Goal: Task Accomplishment & Management: Complete application form

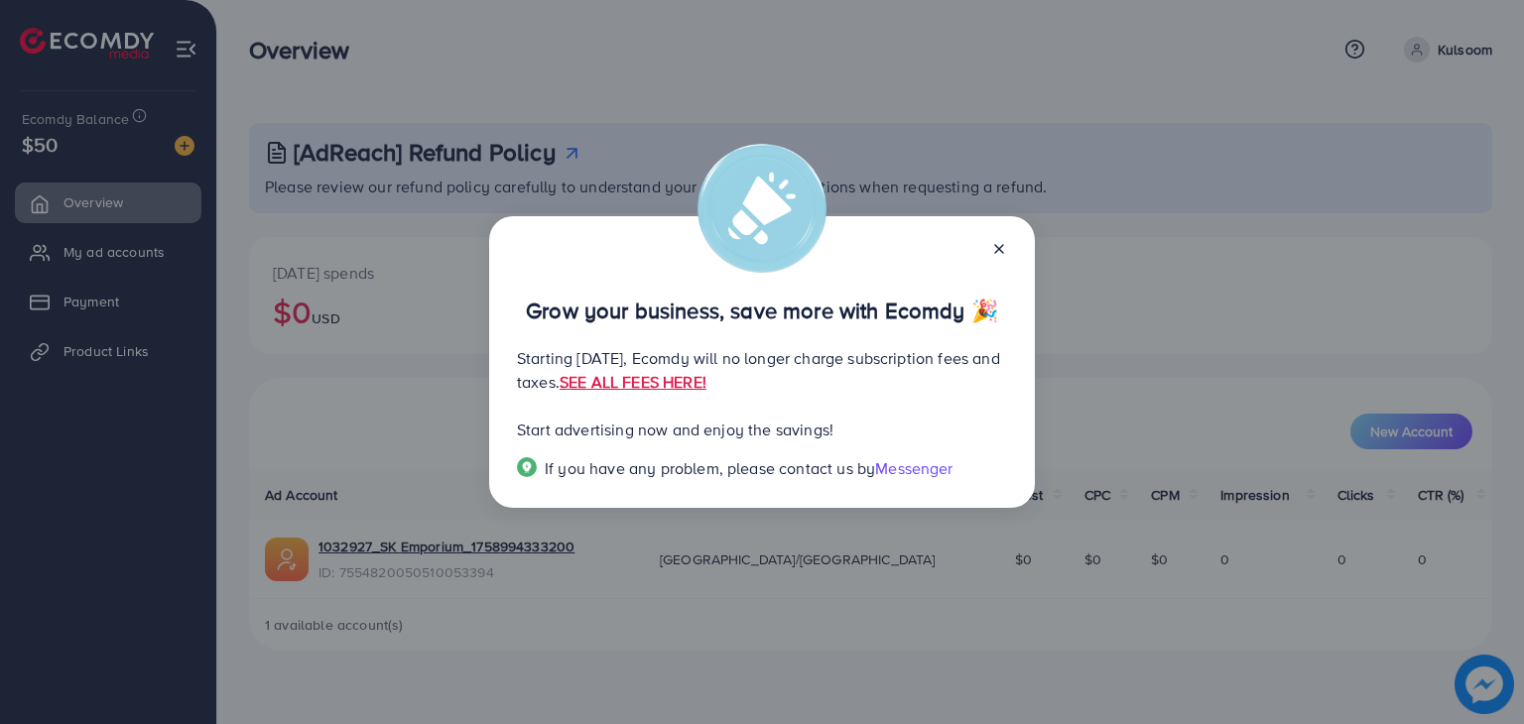
click at [993, 254] on icon at bounding box center [999, 249] width 16 height 16
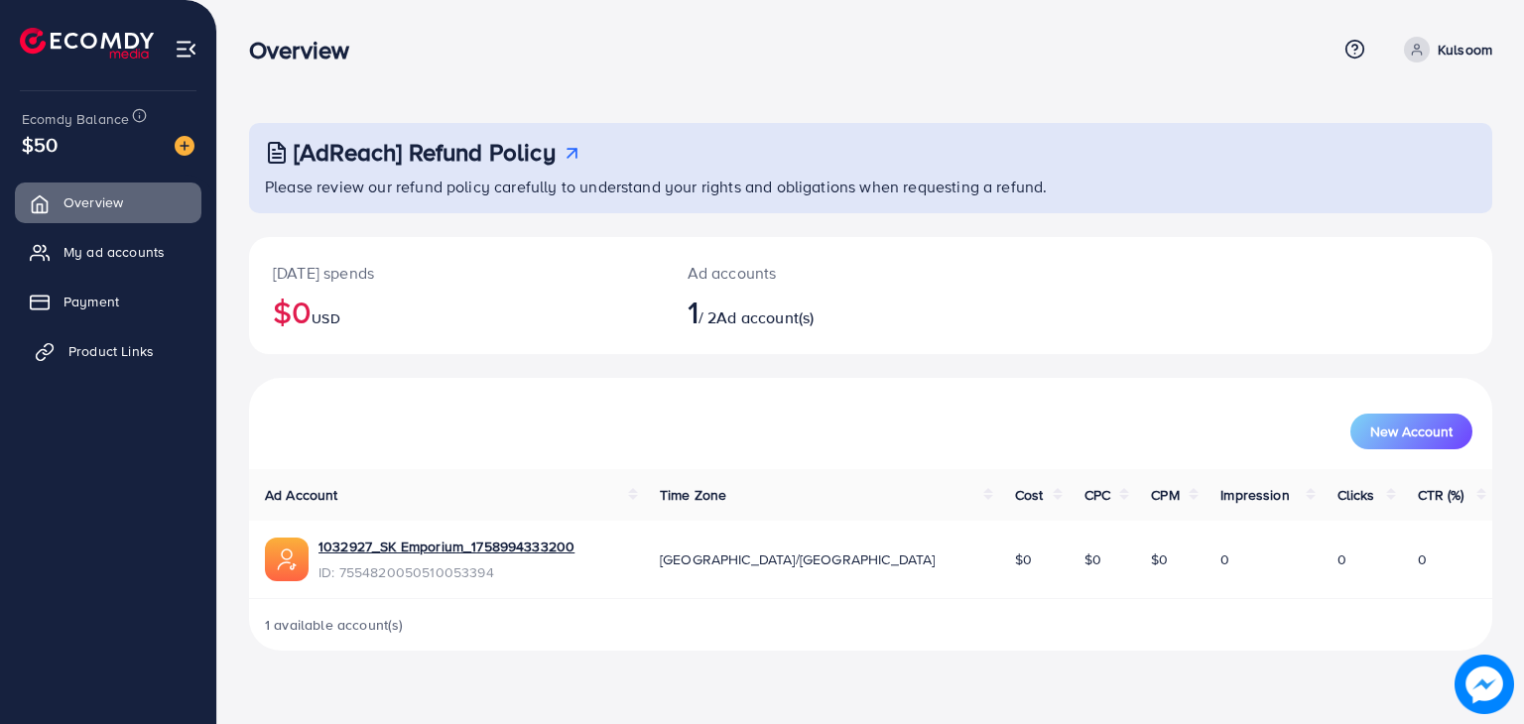
click at [115, 350] on span "Product Links" at bounding box center [110, 351] width 85 height 20
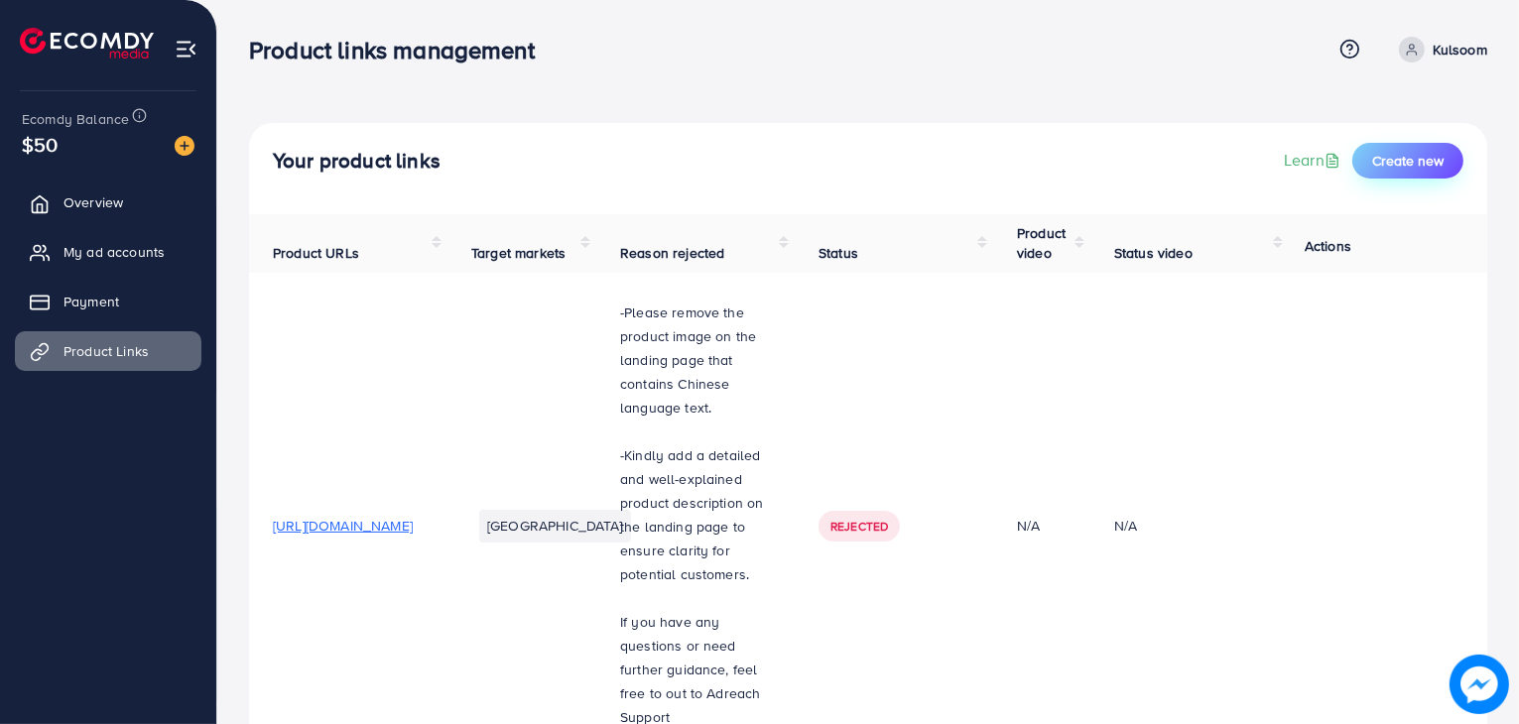
click at [1387, 164] on span "Create new" at bounding box center [1407, 161] width 71 height 20
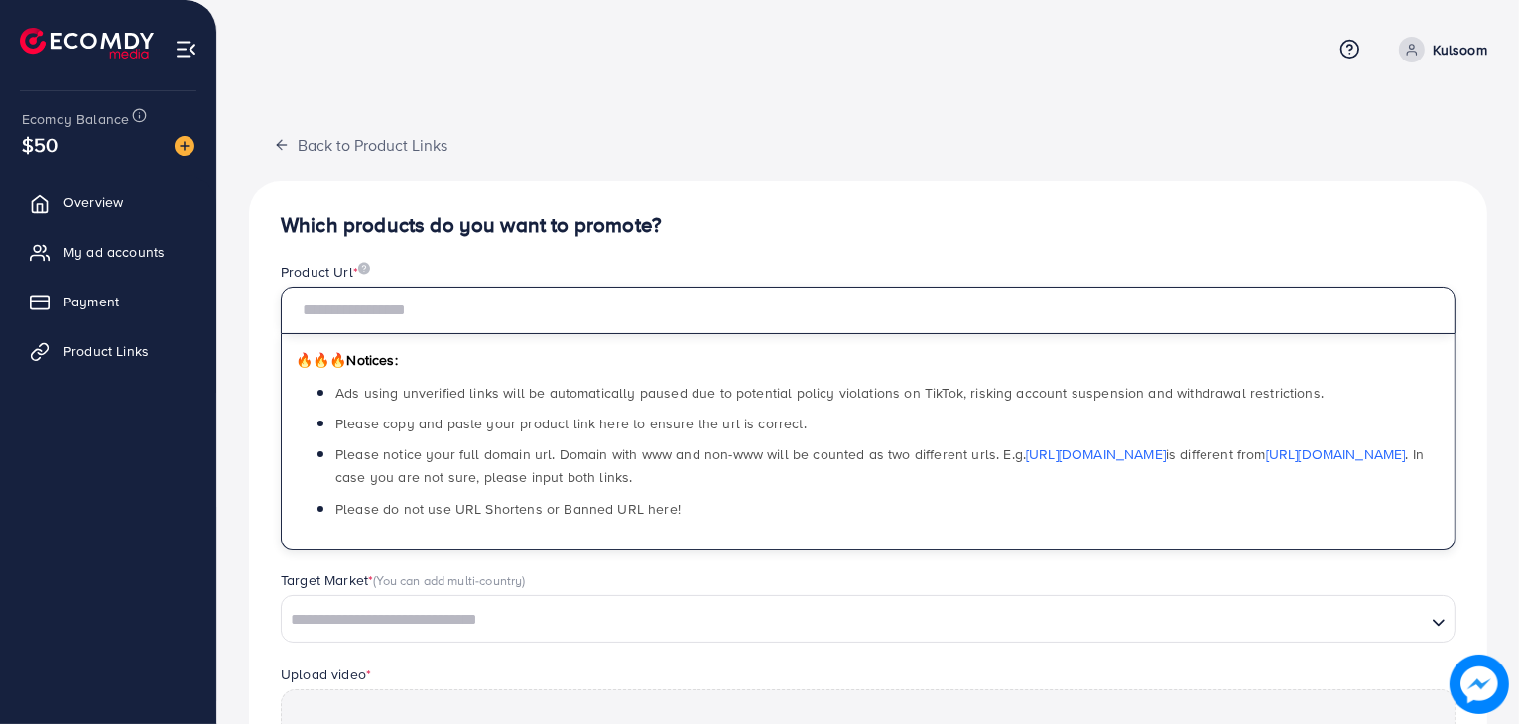
click at [396, 319] on input "text" at bounding box center [868, 311] width 1175 height 48
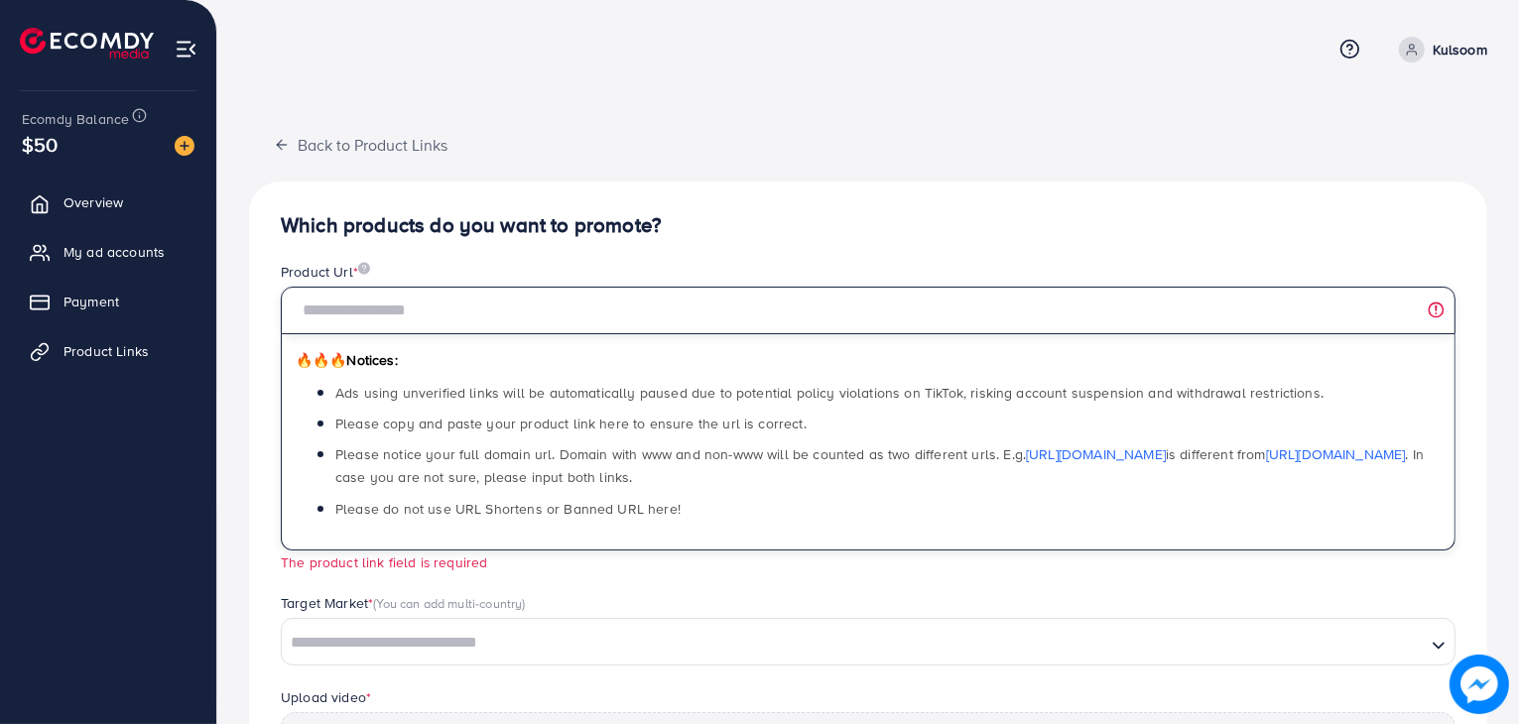
click at [377, 307] on input "text" at bounding box center [868, 311] width 1175 height 48
paste input "**********"
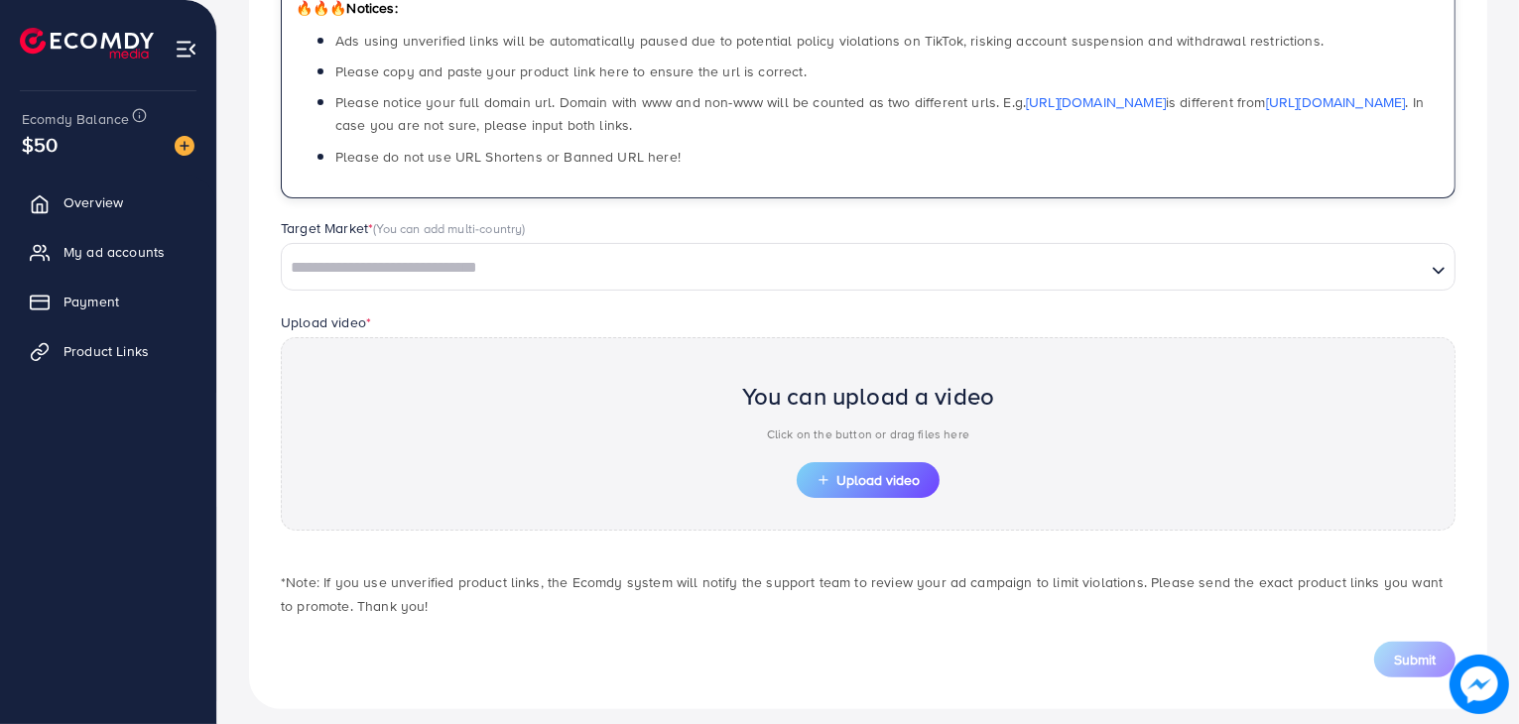
scroll to position [368, 0]
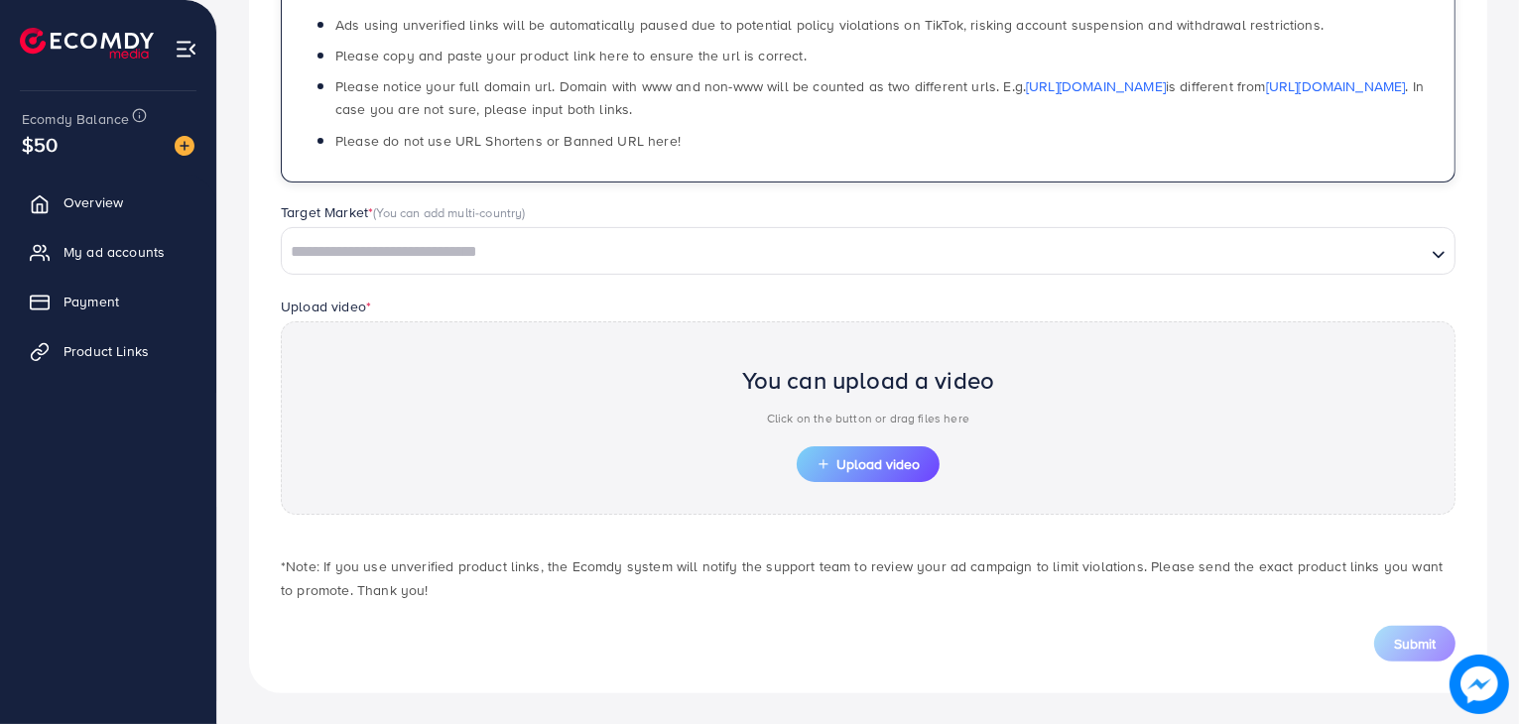
type input "**********"
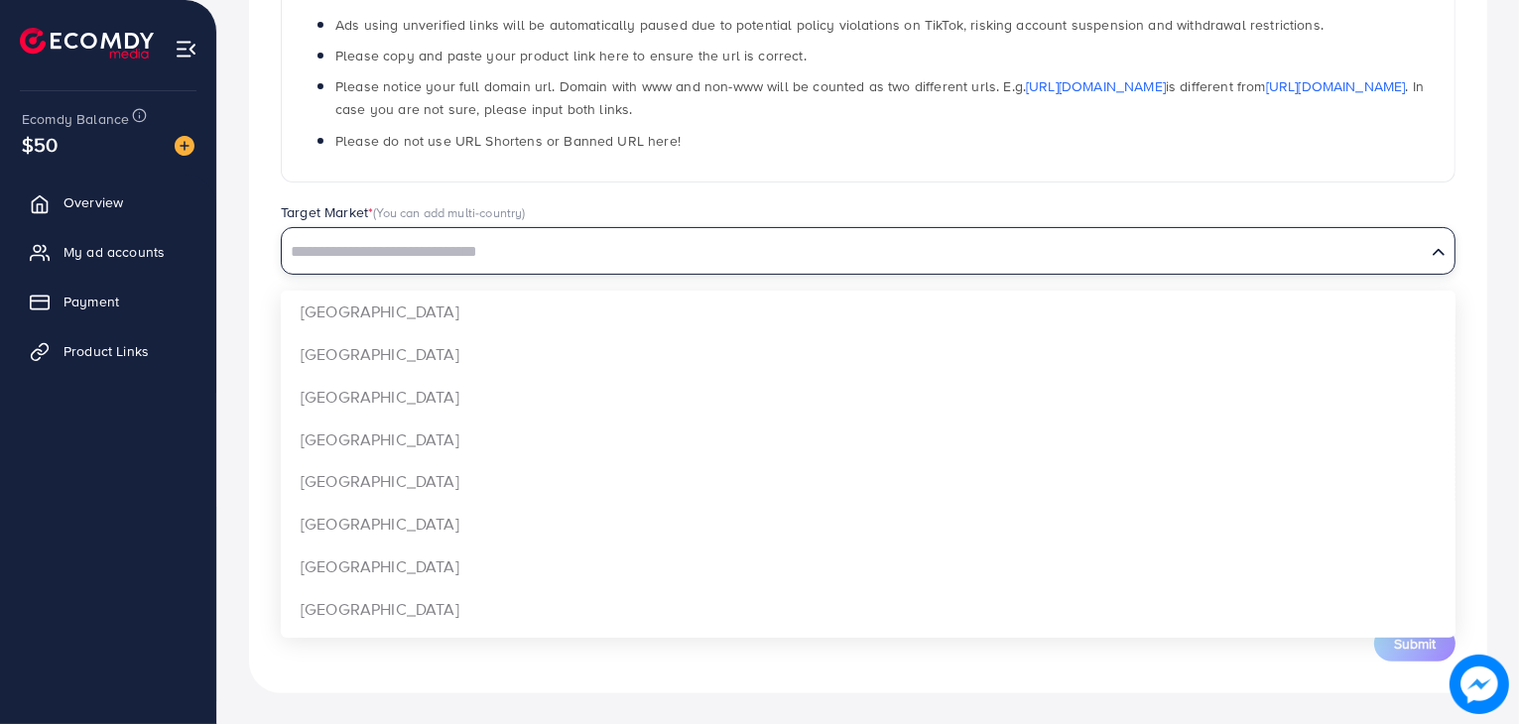
click at [491, 240] on input "Search for option" at bounding box center [854, 252] width 1140 height 31
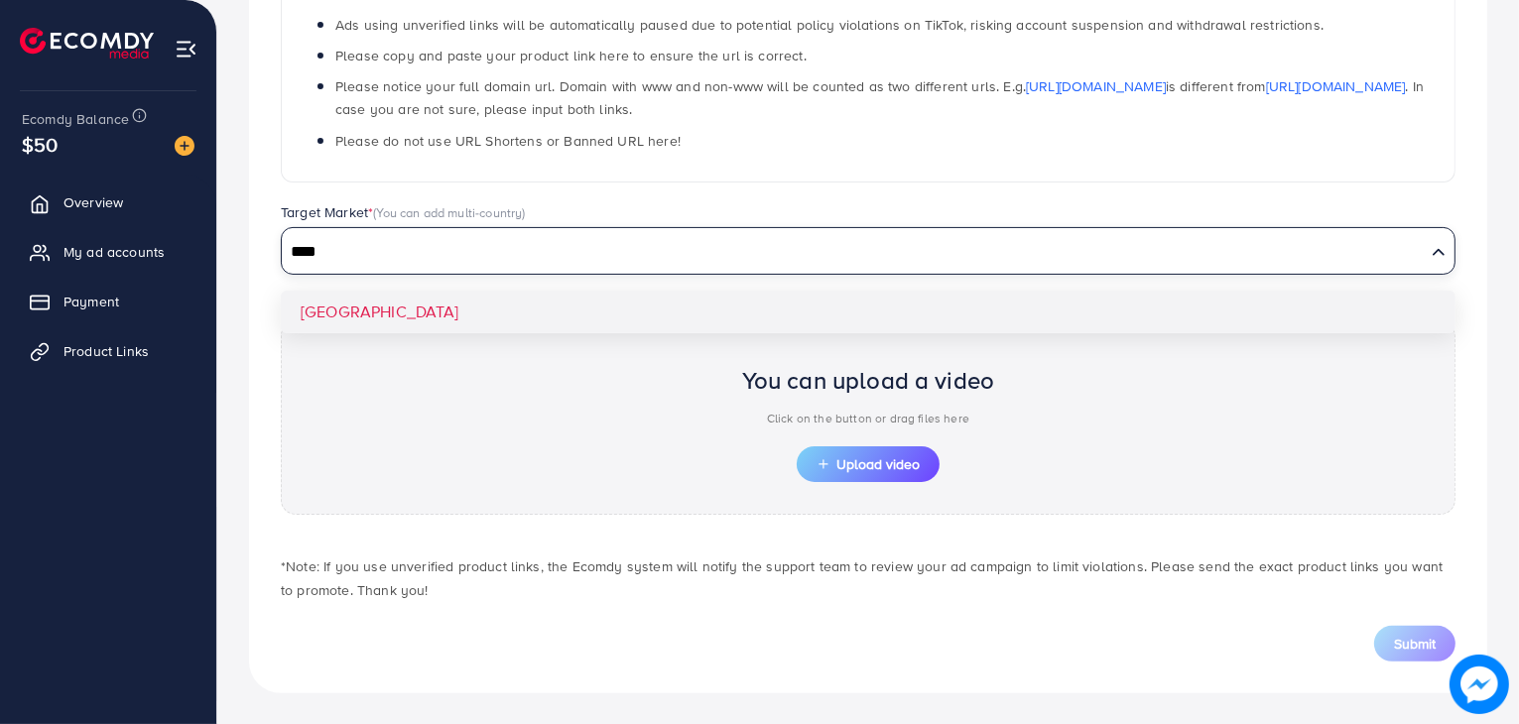
type input "****"
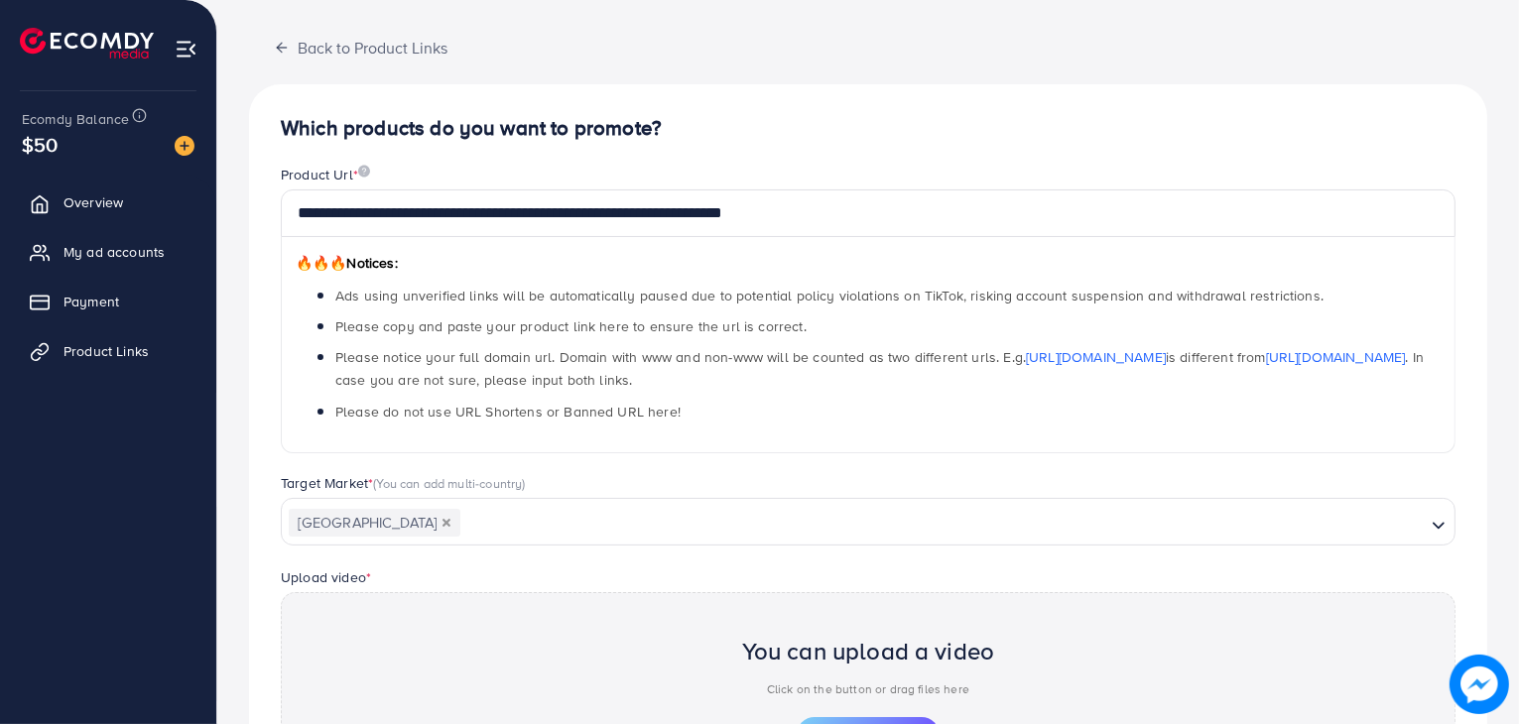
scroll to position [99, 0]
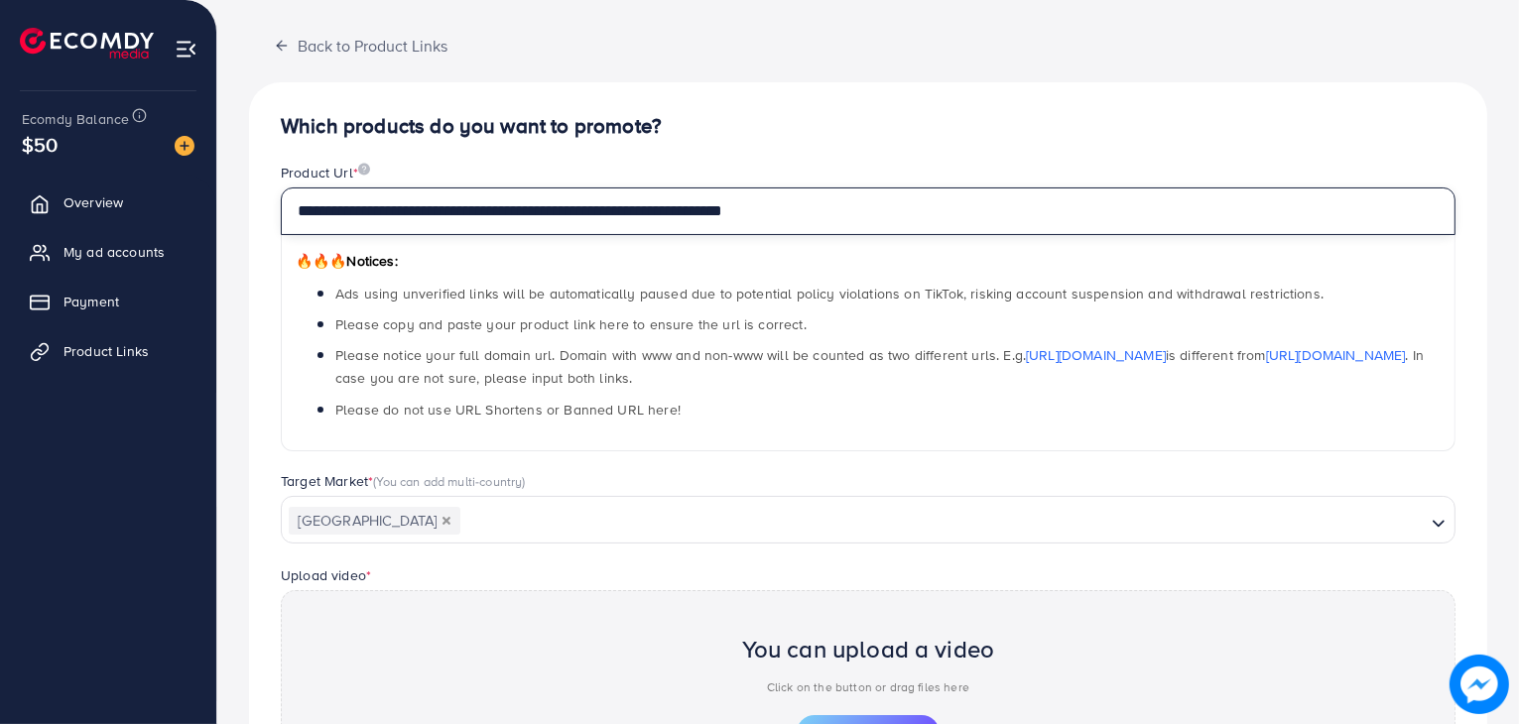
click at [811, 224] on input "**********" at bounding box center [868, 212] width 1175 height 48
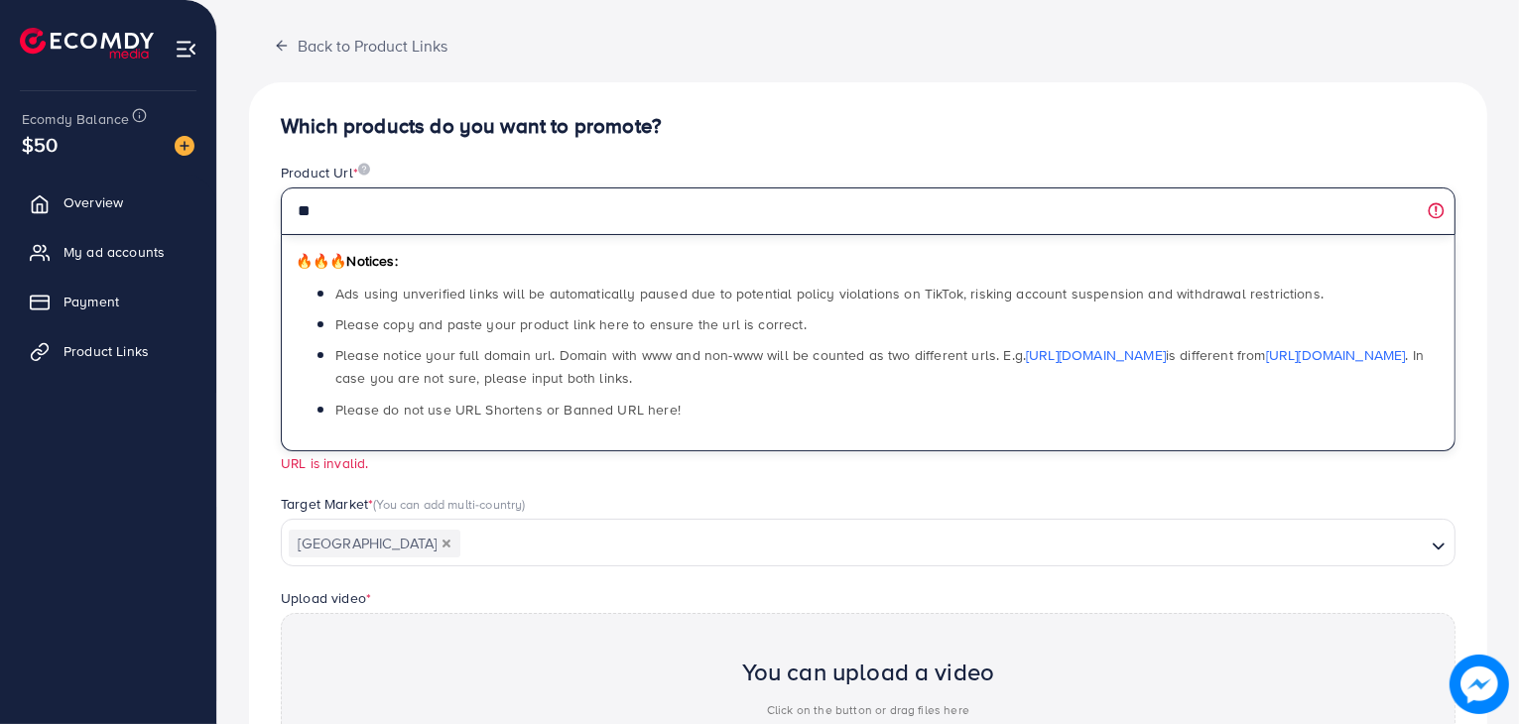
type input "*"
click at [416, 201] on input "text" at bounding box center [868, 212] width 1175 height 48
paste input "**********"
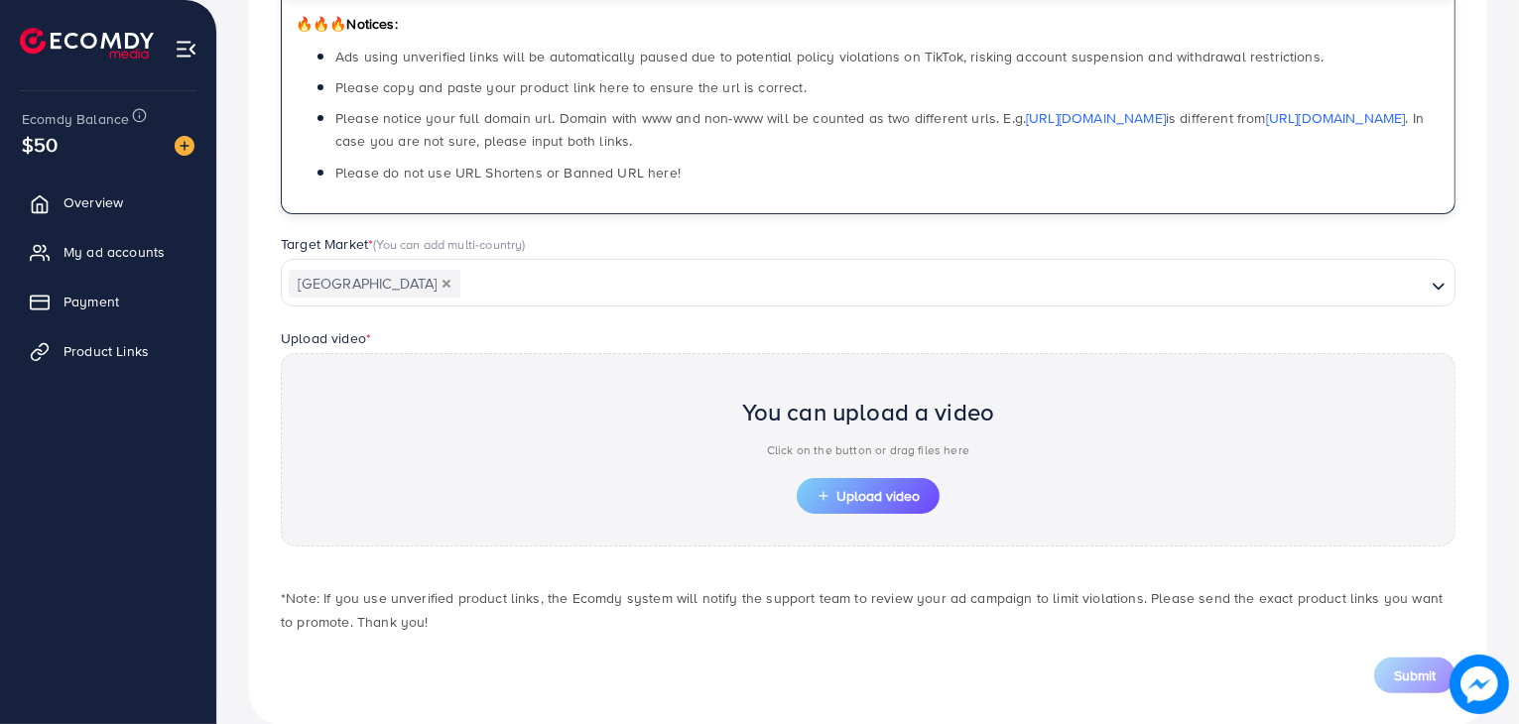
scroll to position [337, 0]
type input "**********"
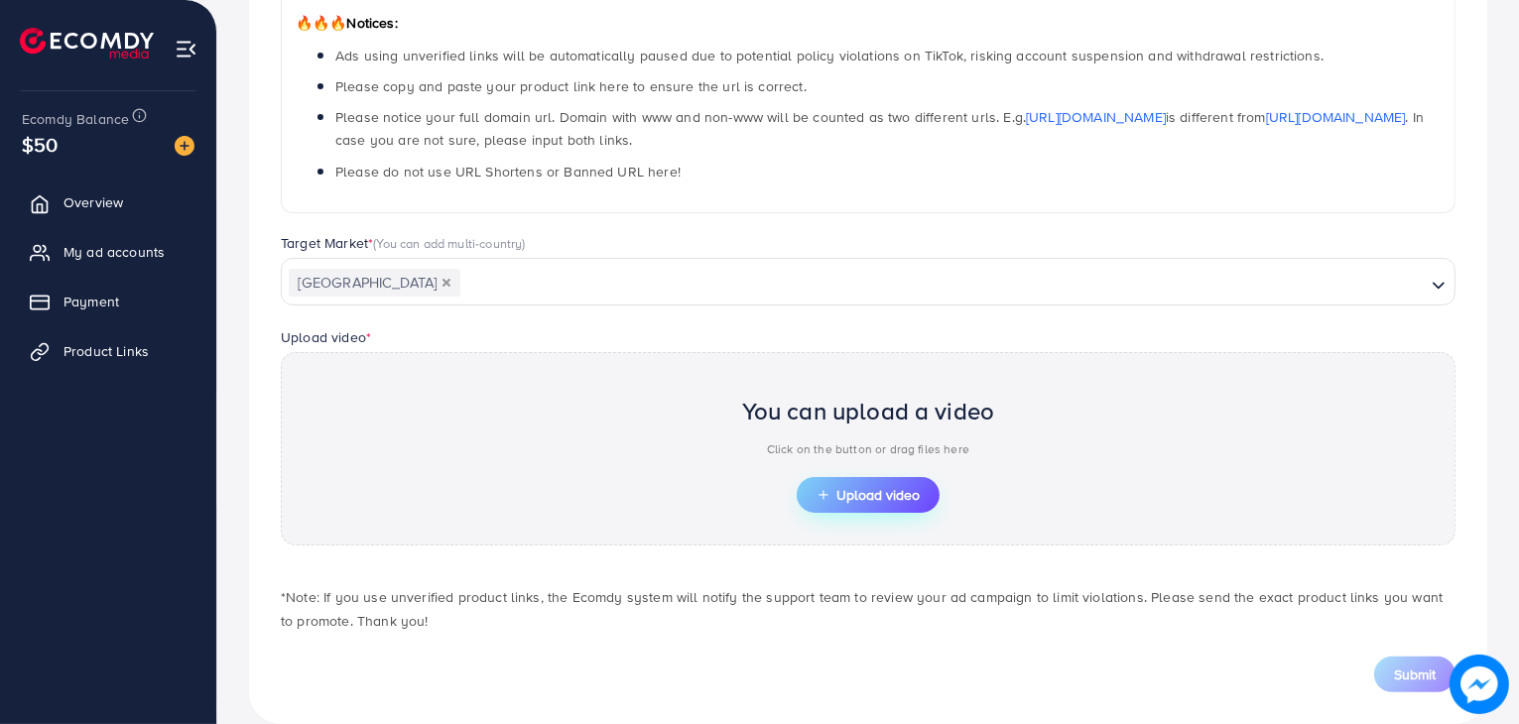
click at [817, 496] on icon "button" at bounding box center [824, 495] width 14 height 14
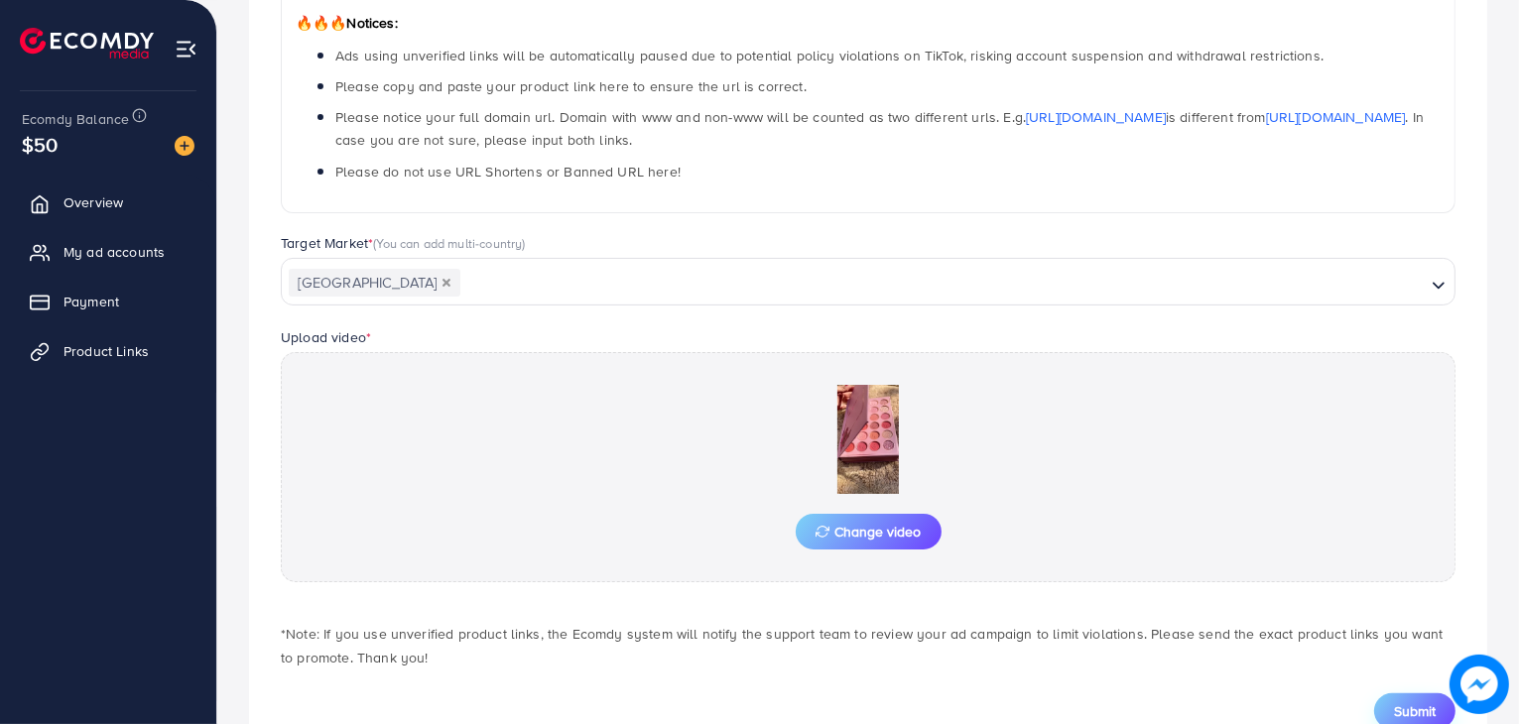
click at [1402, 715] on span "Submit" at bounding box center [1415, 712] width 42 height 20
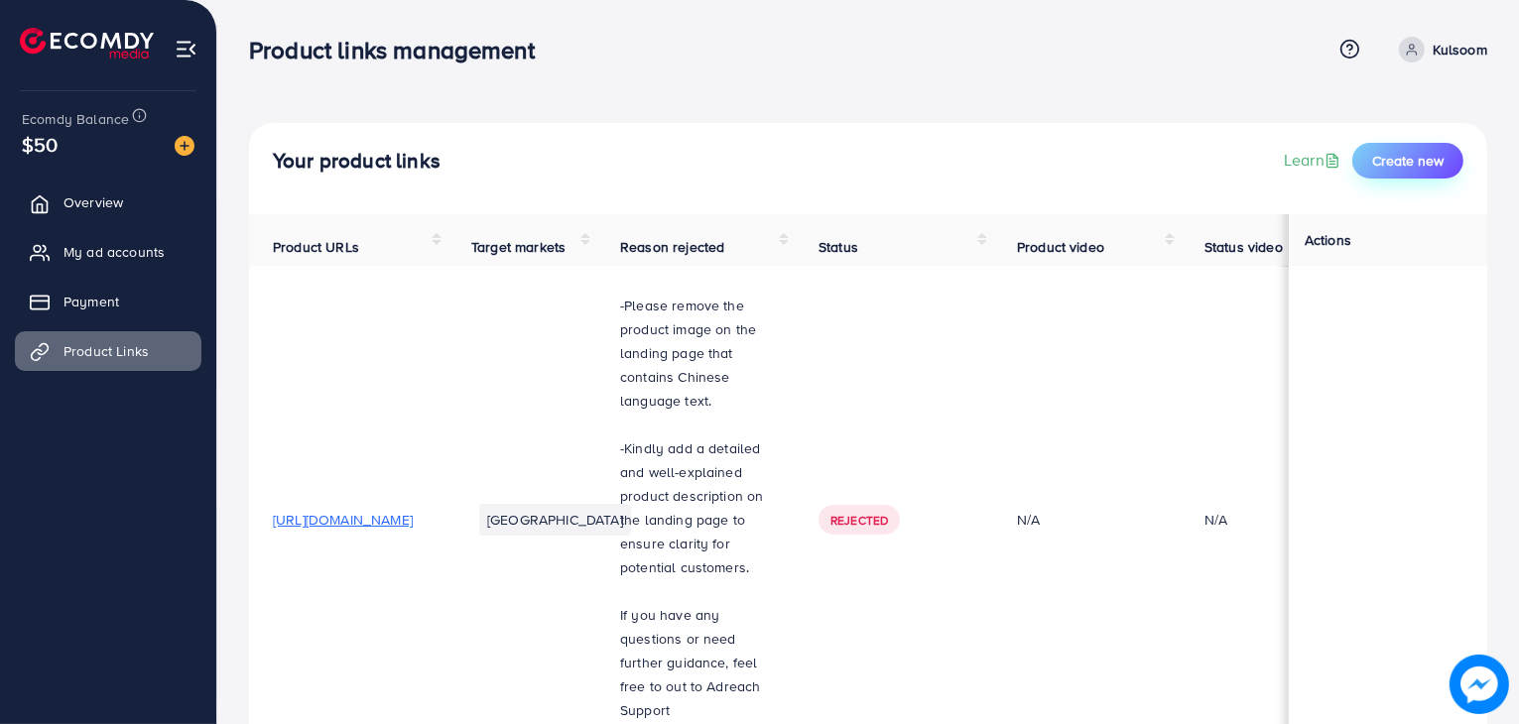
click at [1400, 160] on span "Create new" at bounding box center [1407, 161] width 71 height 20
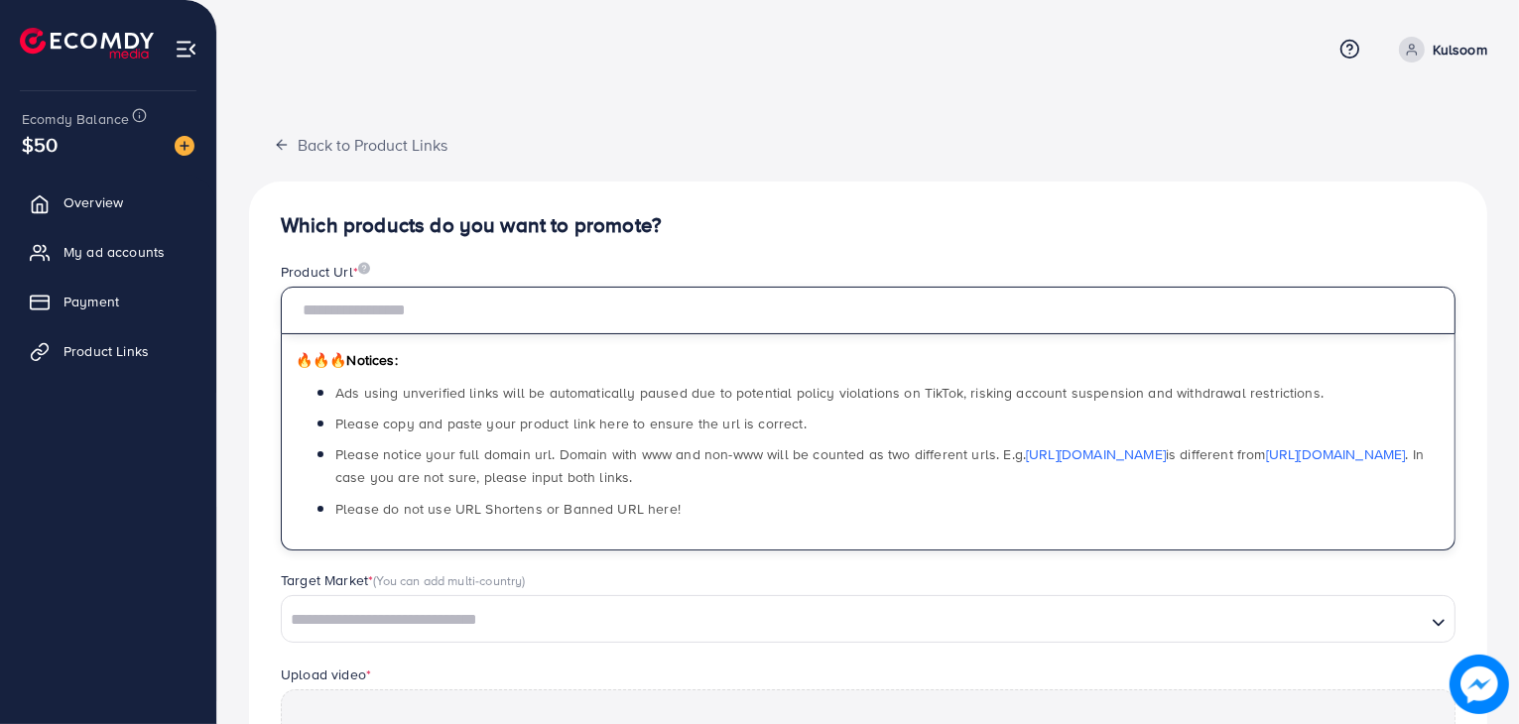
click at [615, 324] on input "text" at bounding box center [868, 311] width 1175 height 48
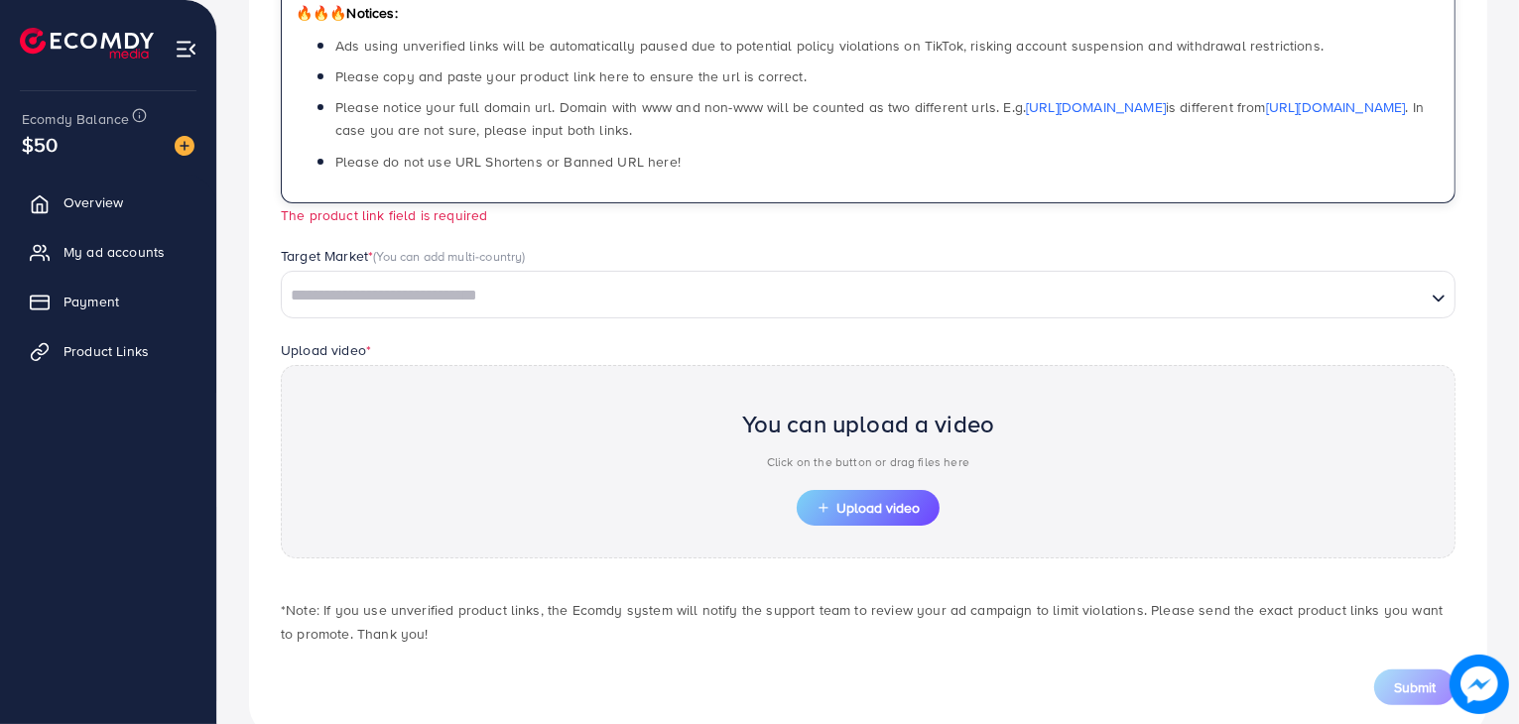
scroll to position [348, 0]
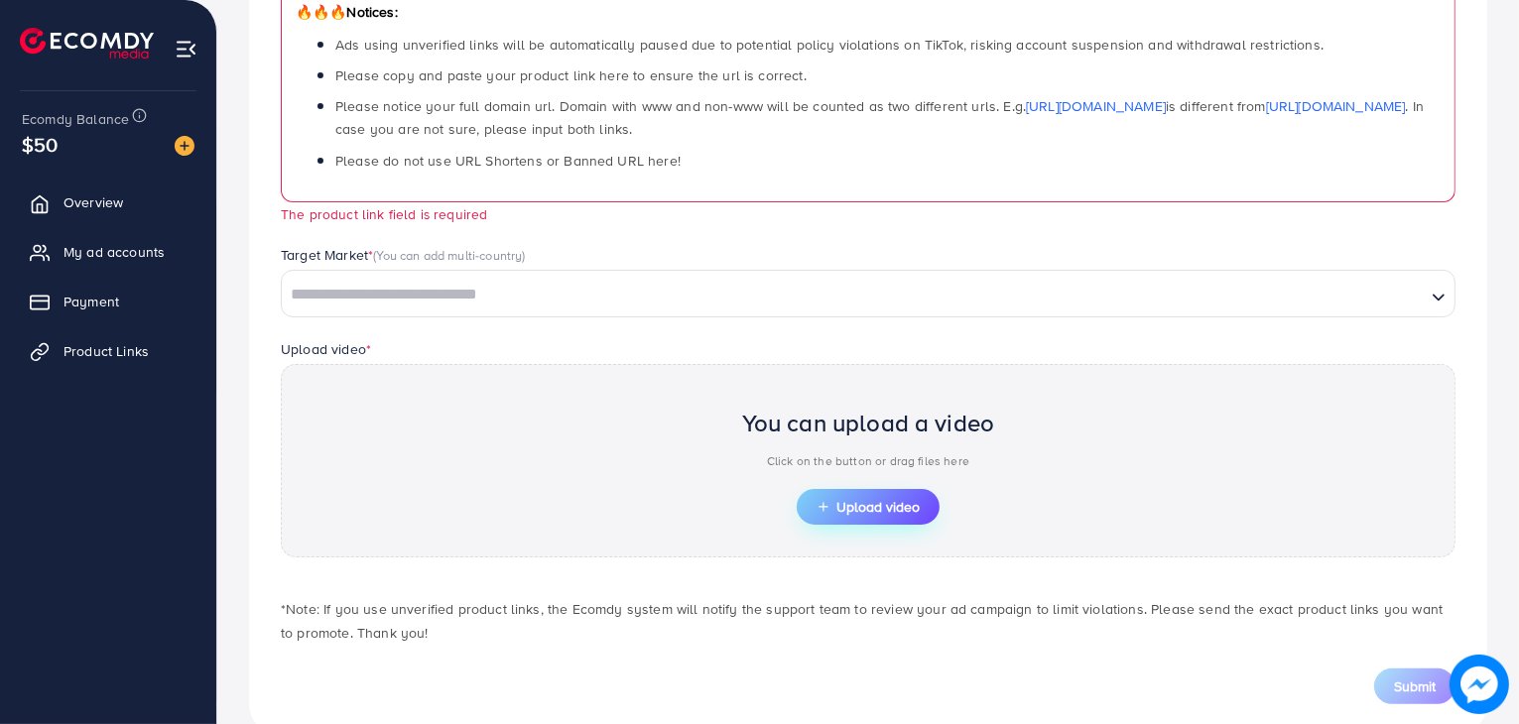
click at [884, 501] on span "Upload video" at bounding box center [868, 507] width 103 height 14
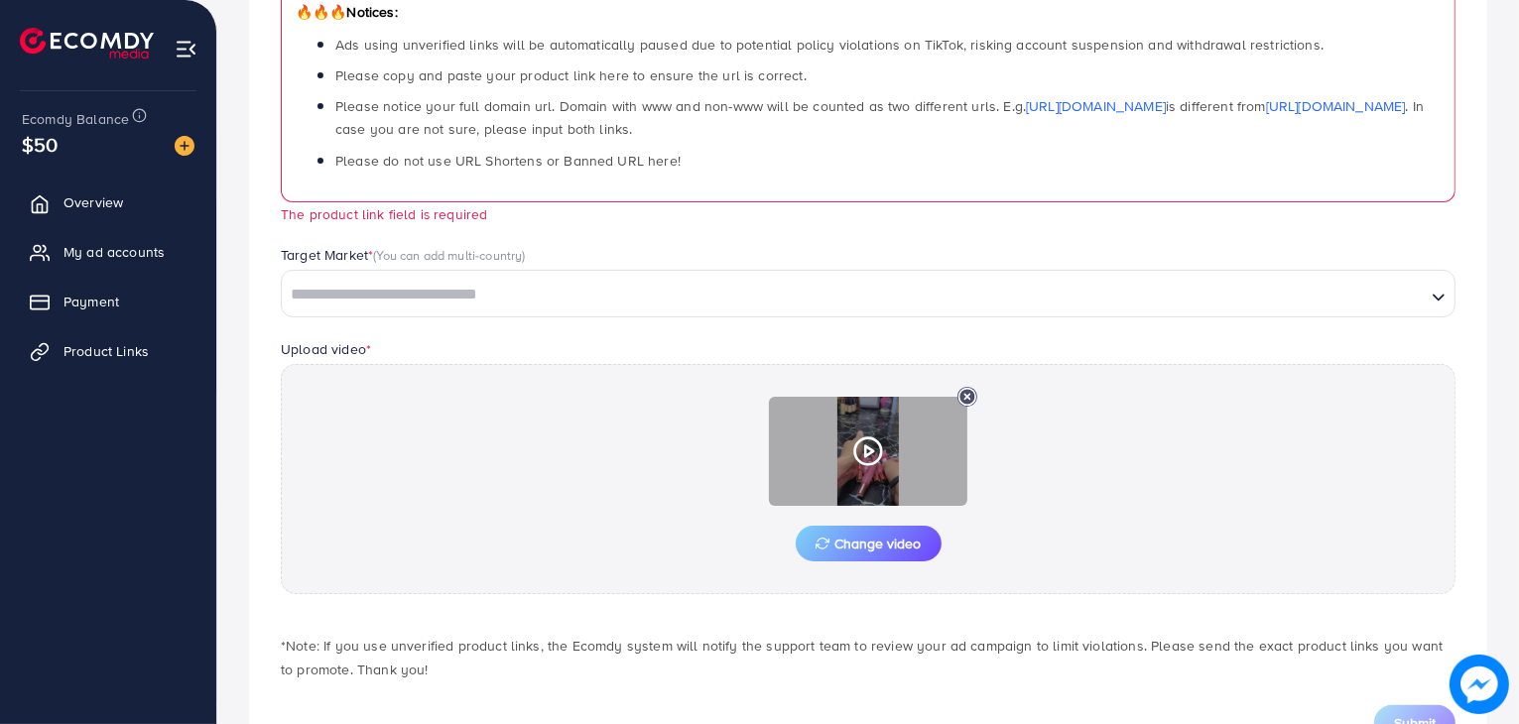
click at [858, 456] on icon at bounding box center [868, 452] width 32 height 32
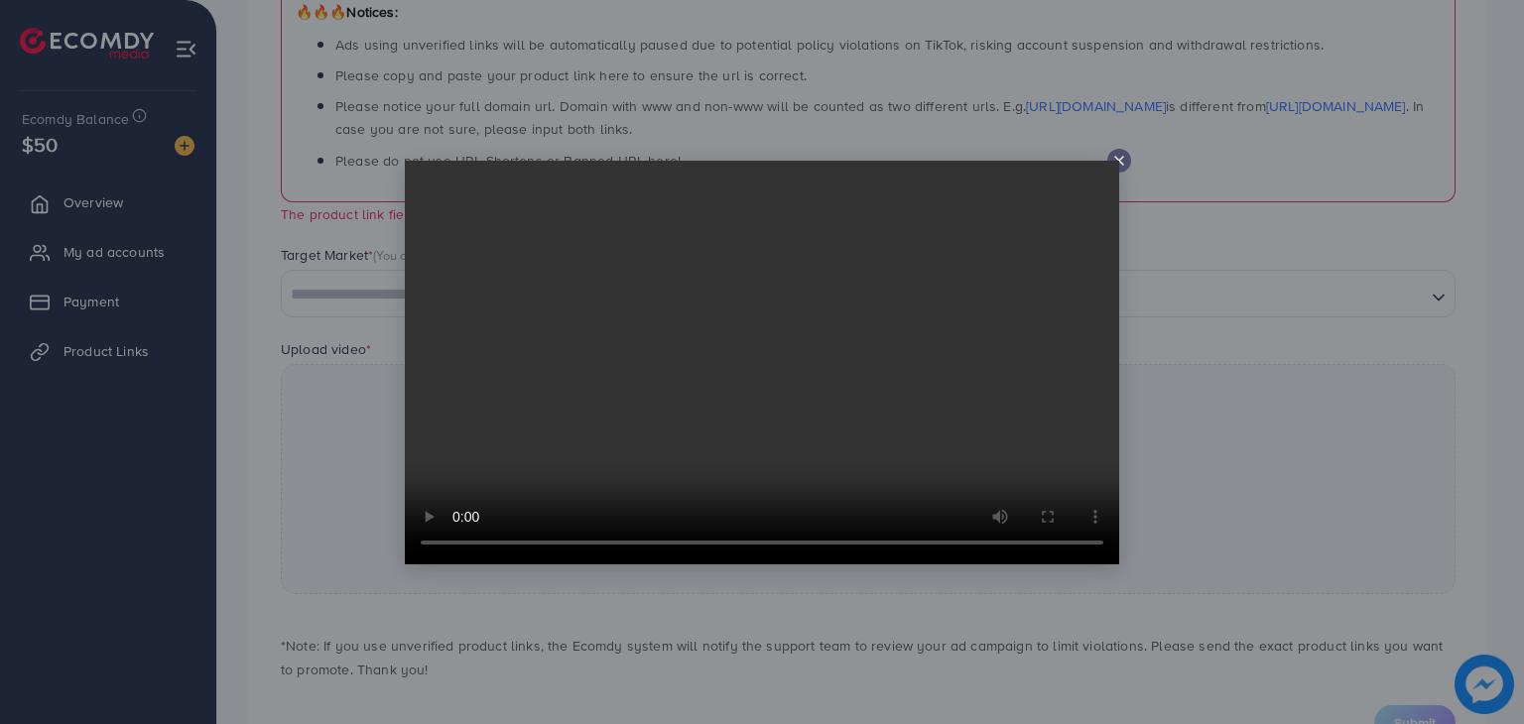
click at [719, 381] on video at bounding box center [762, 363] width 714 height 404
click at [1116, 156] on icon at bounding box center [1119, 161] width 16 height 16
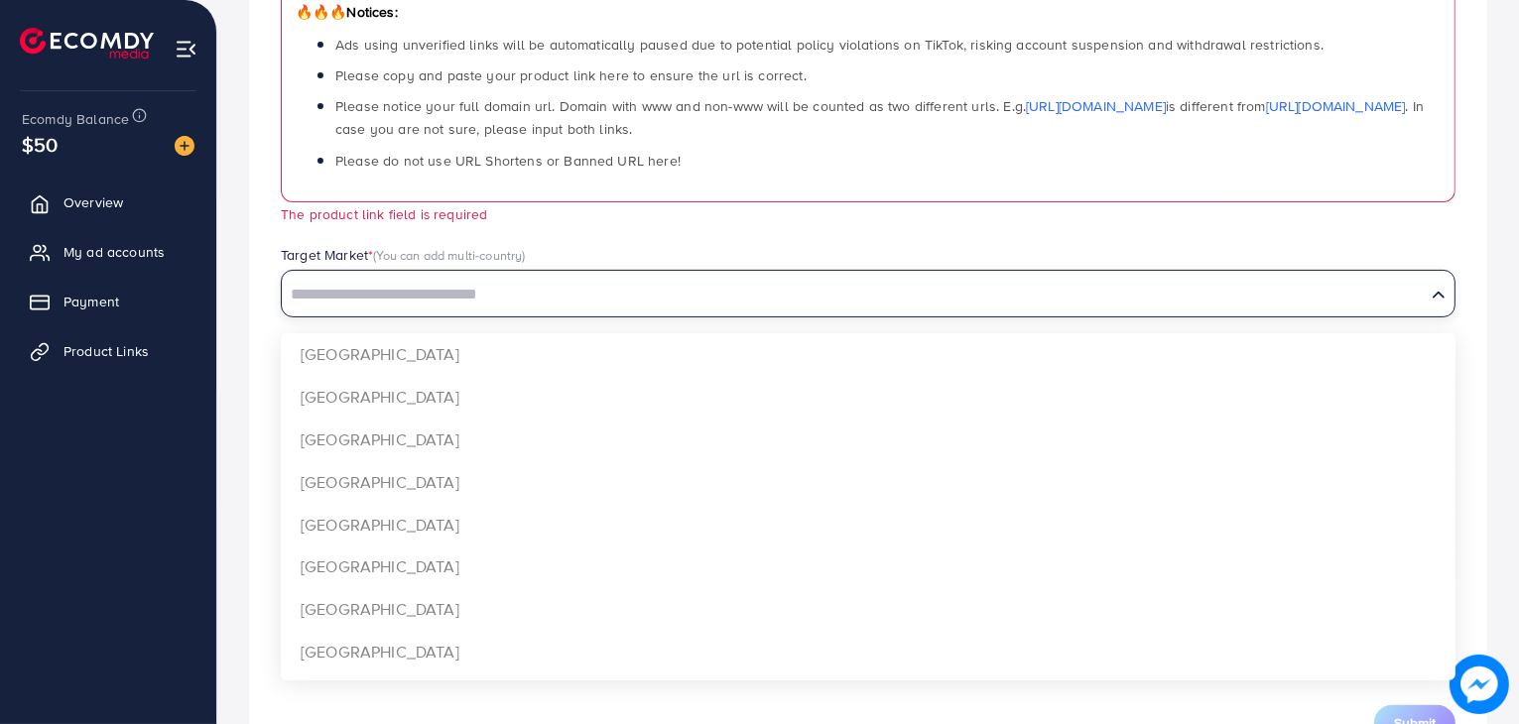
click at [564, 297] on input "Search for option" at bounding box center [854, 295] width 1140 height 31
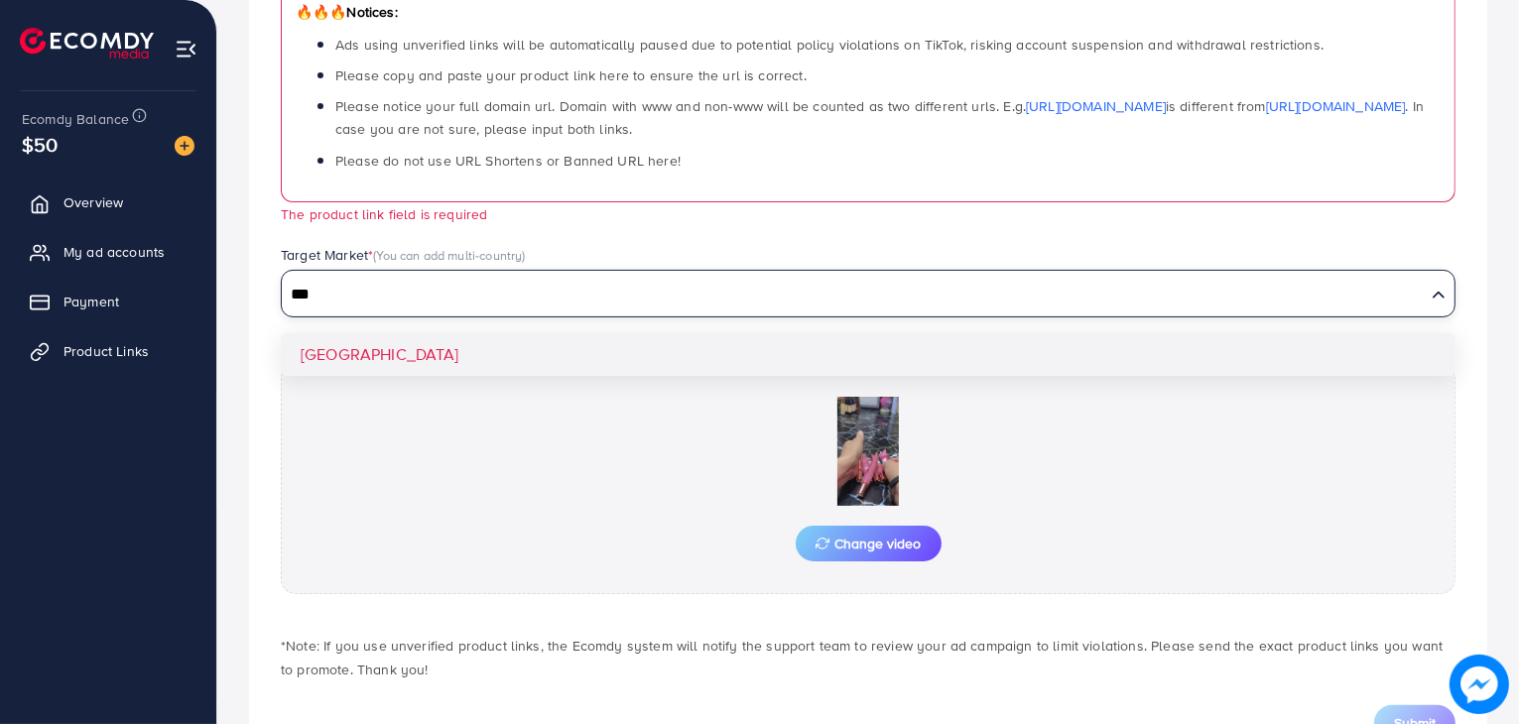
type input "***"
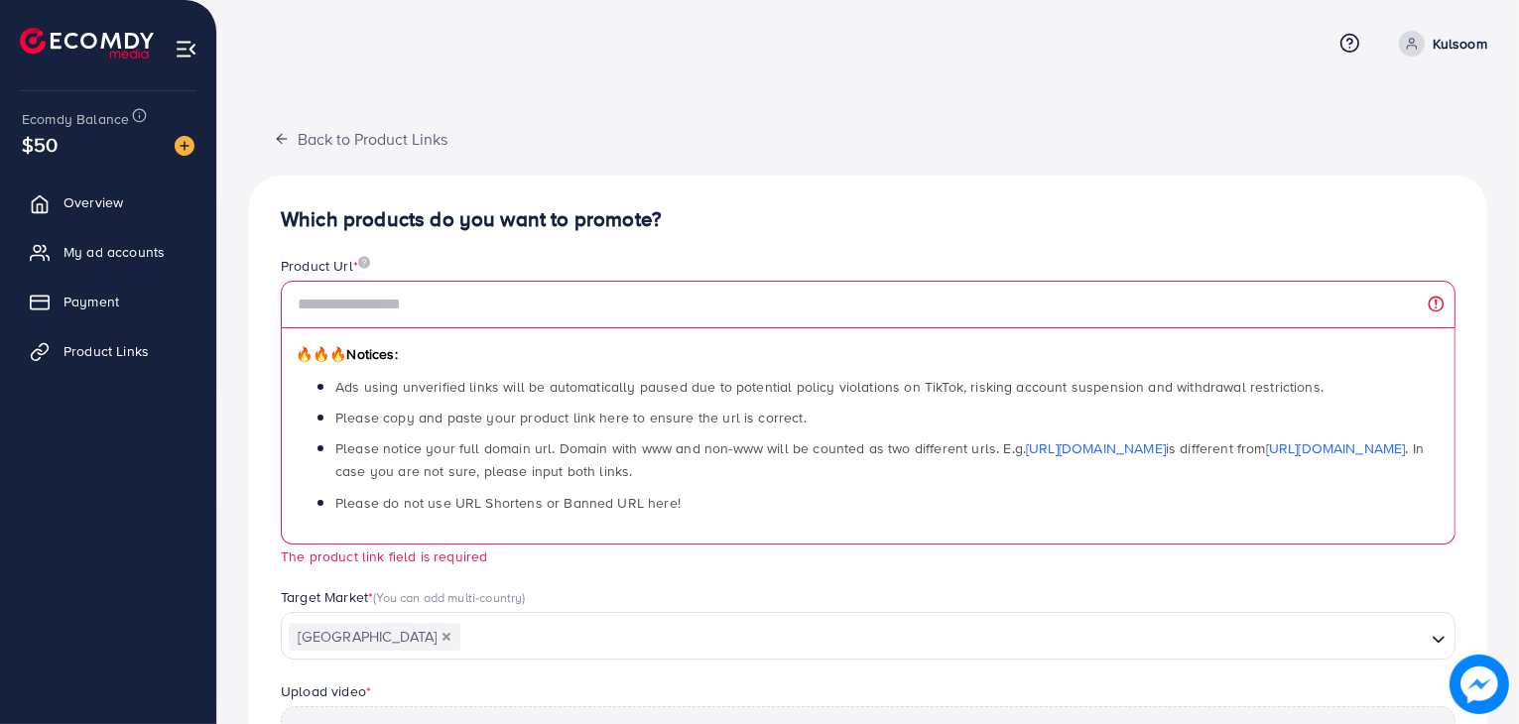
scroll to position [4, 0]
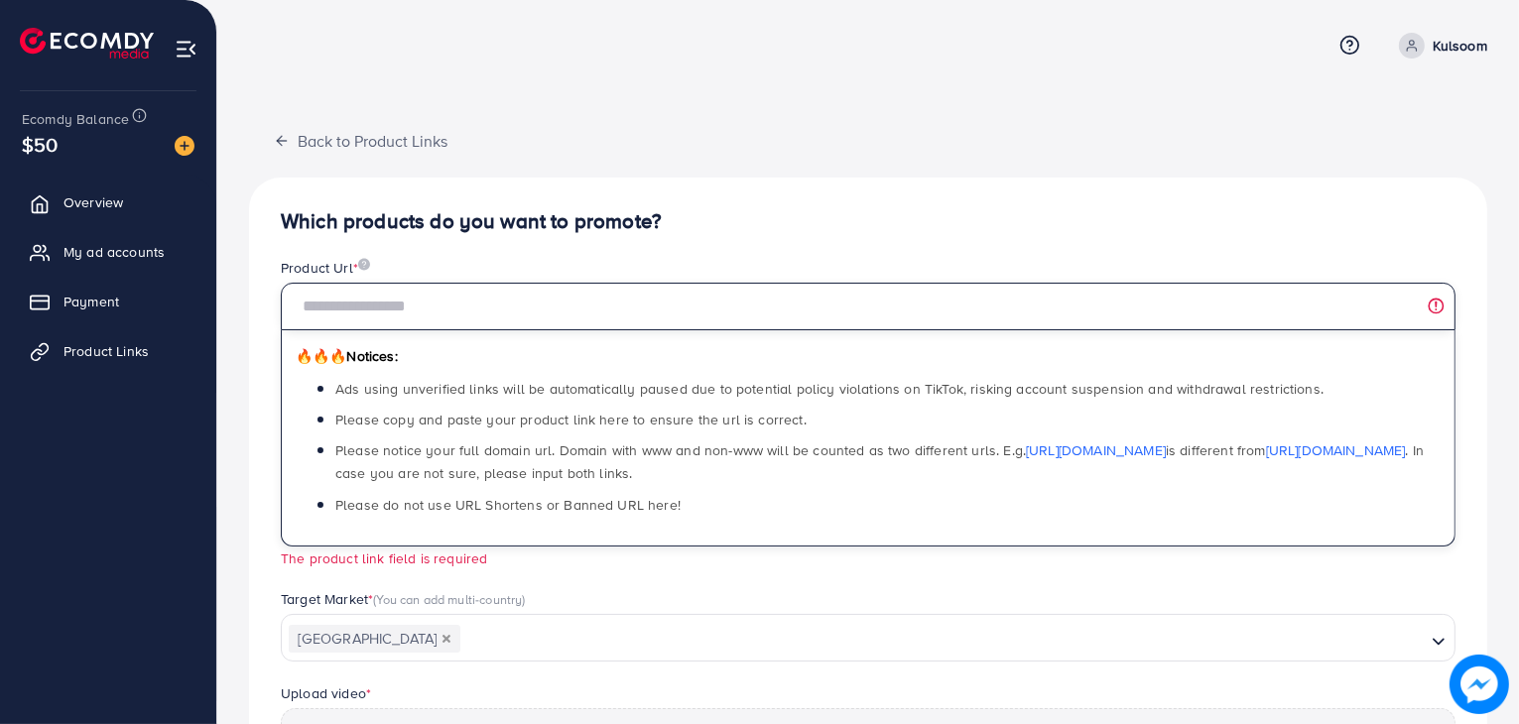
click at [449, 322] on input "text" at bounding box center [868, 307] width 1175 height 48
click at [423, 291] on input "text" at bounding box center [868, 307] width 1175 height 48
paste input "**********"
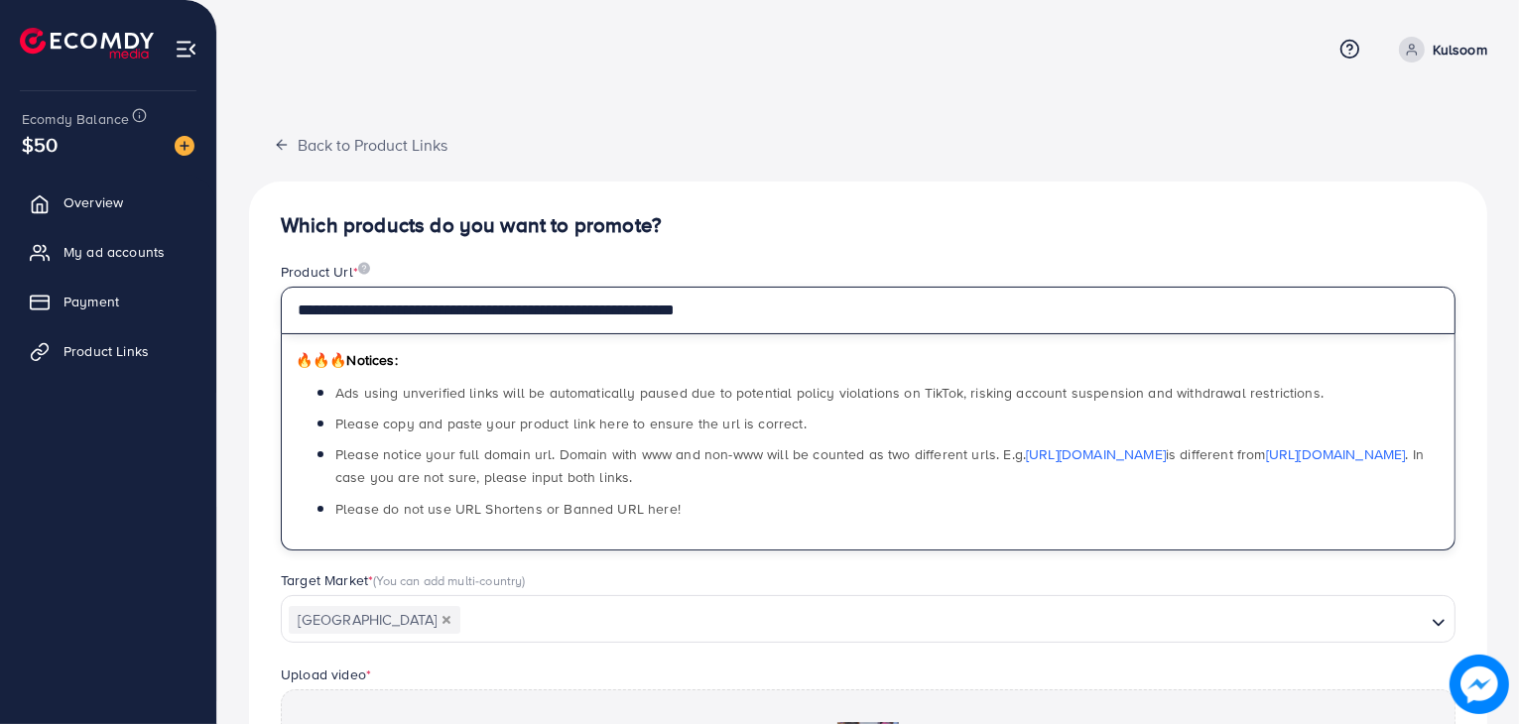
scroll to position [405, 0]
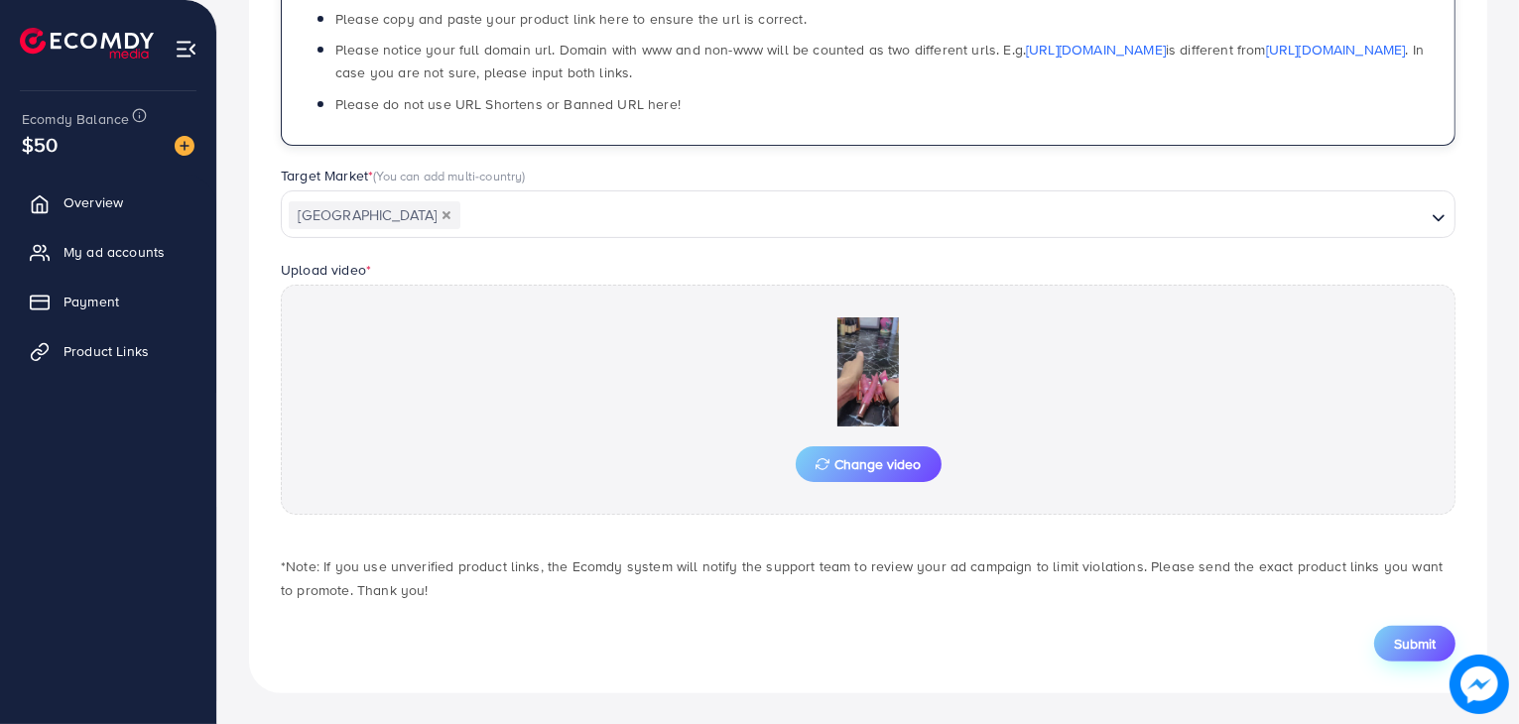
type input "**********"
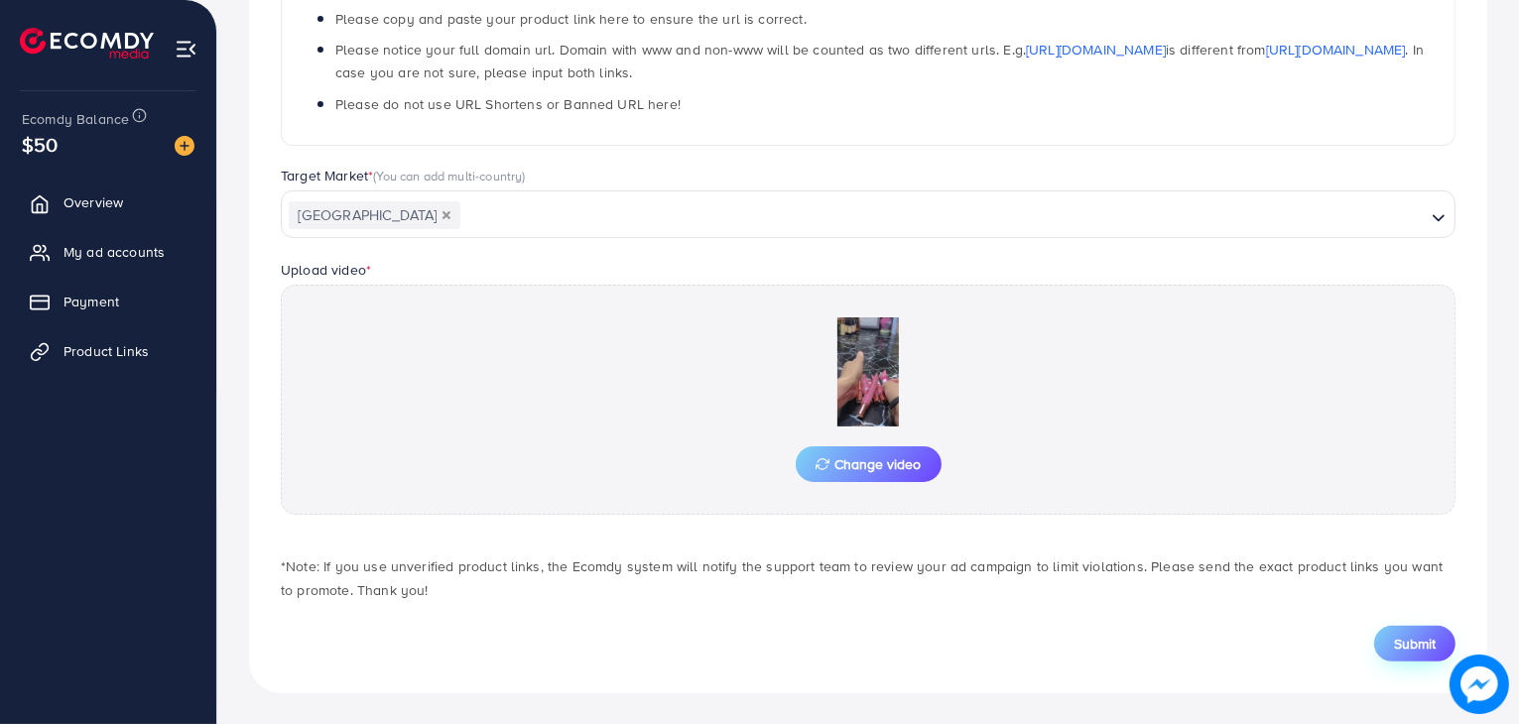
click at [1426, 646] on span "Submit" at bounding box center [1415, 644] width 42 height 20
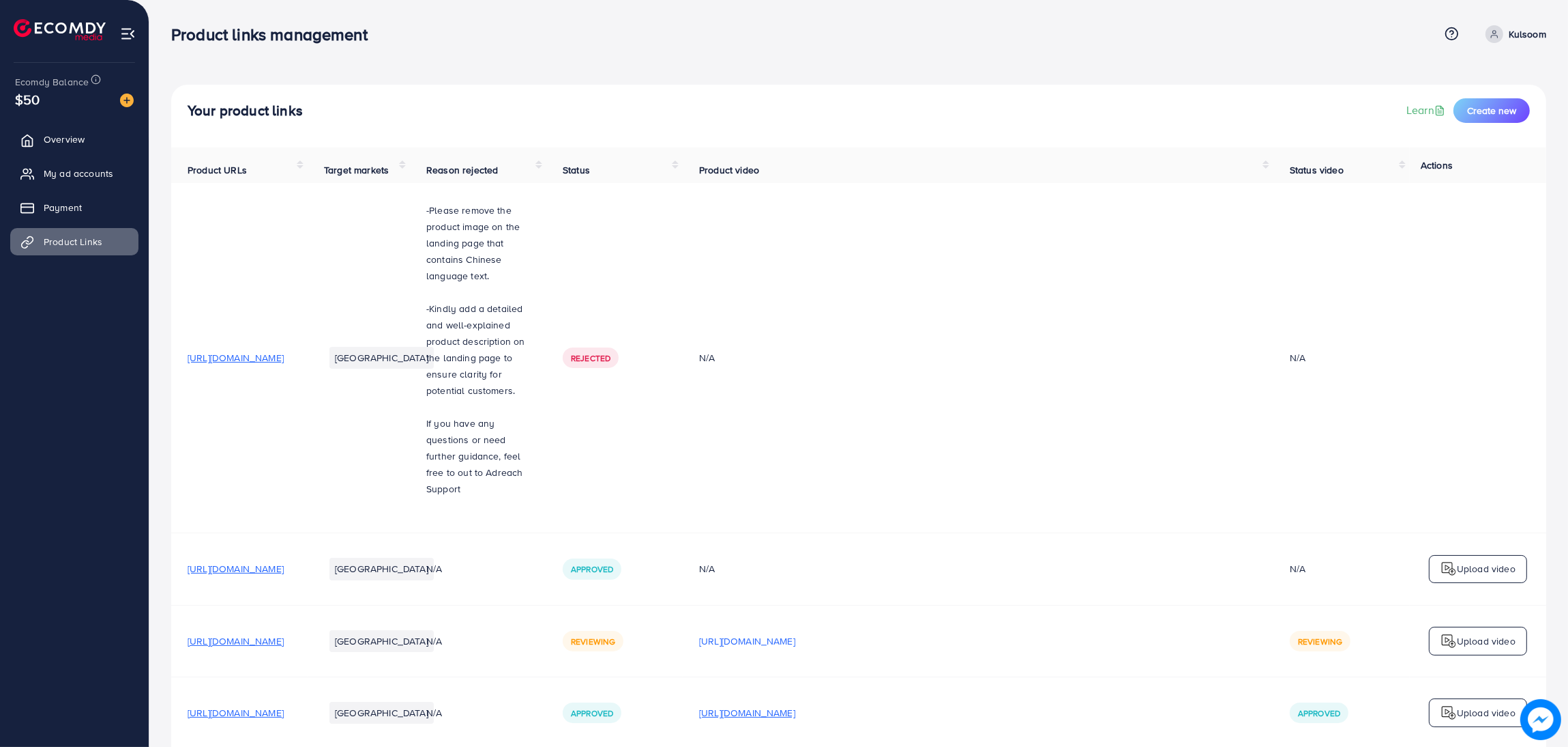
click at [795, 704] on p "[URL][DOMAIN_NAME]" at bounding box center [747, 713] width 96 height 17
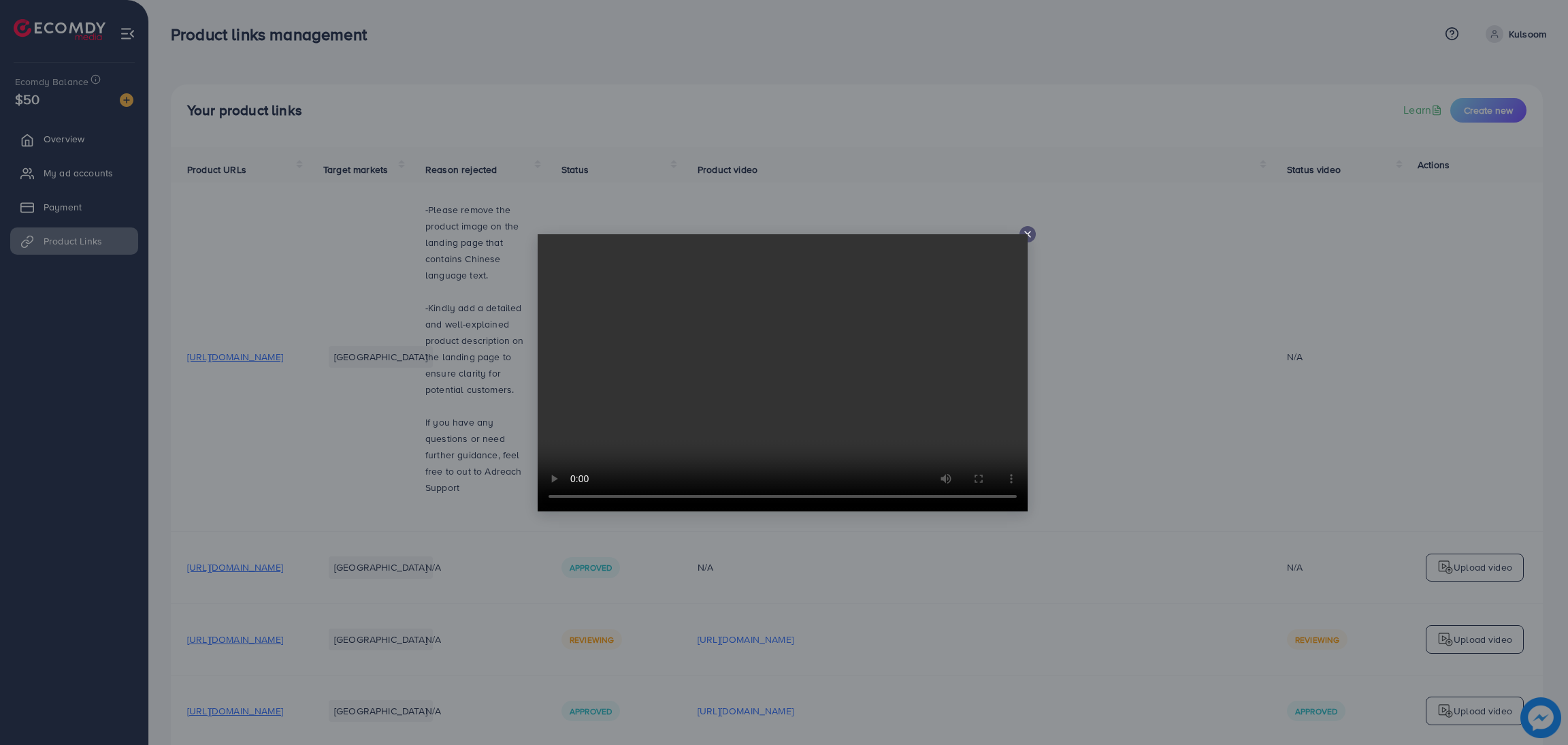
click at [1025, 234] on video at bounding box center [783, 372] width 490 height 277
click at [1024, 229] on icon at bounding box center [1027, 234] width 11 height 11
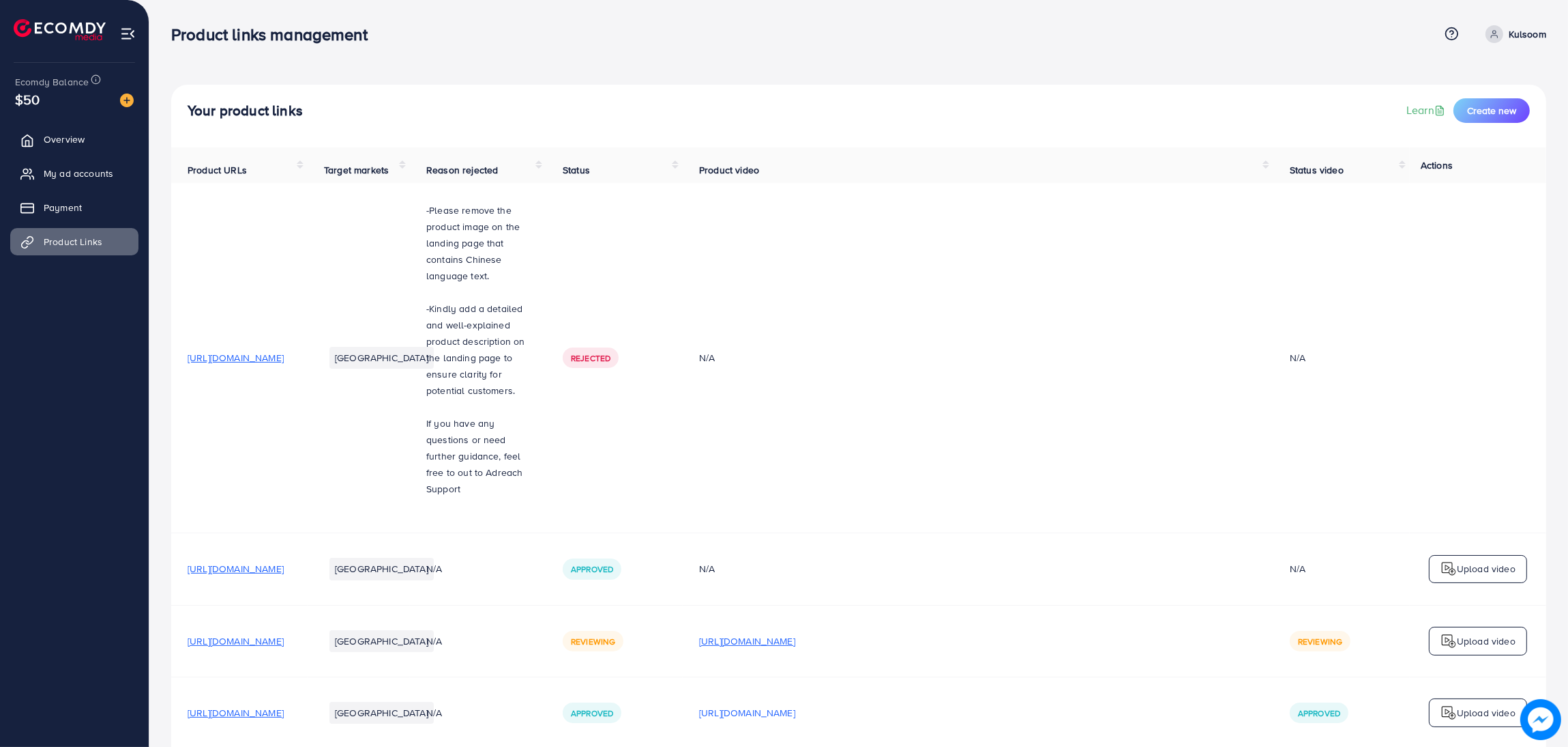
click at [795, 633] on p "[URL][DOMAIN_NAME]" at bounding box center [747, 641] width 96 height 17
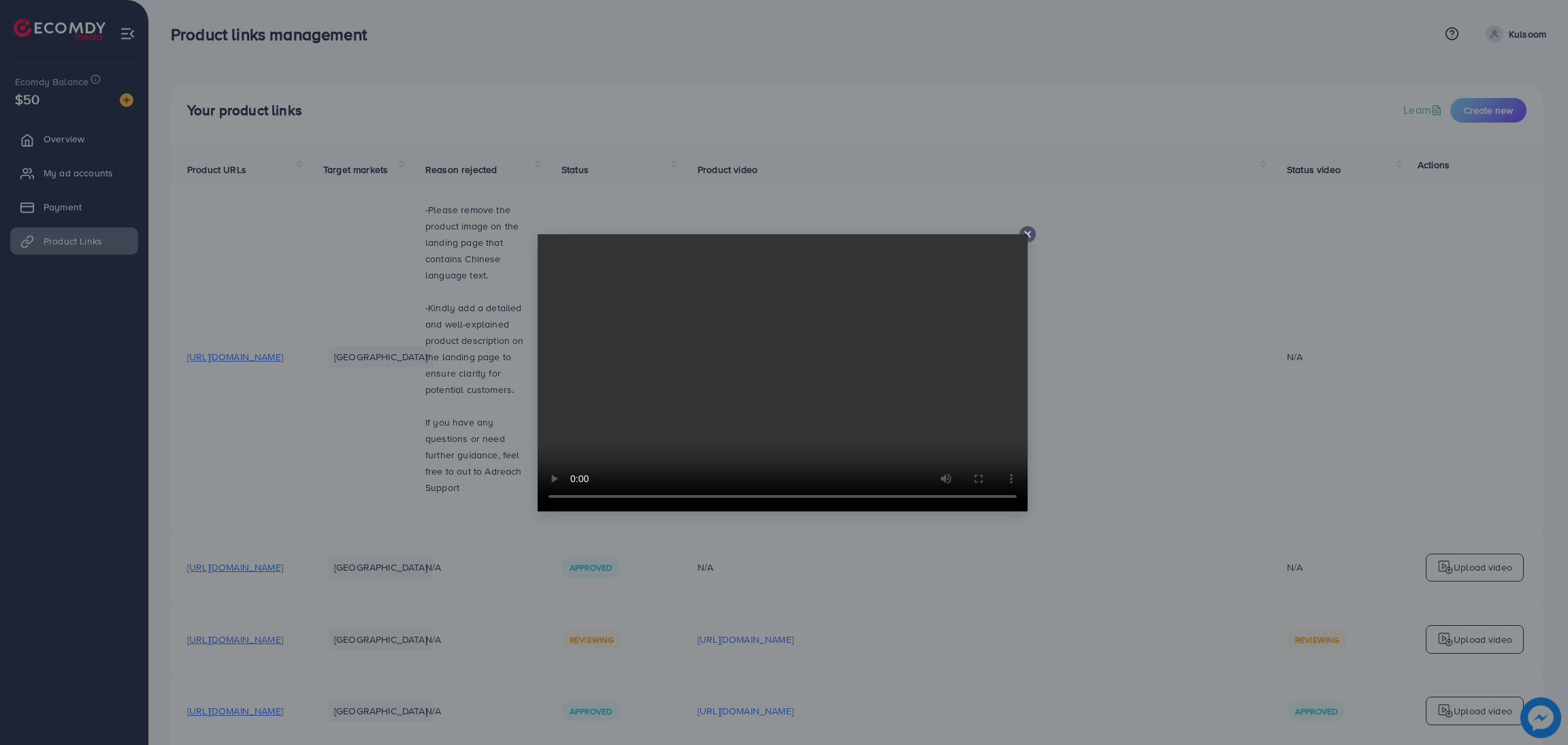
click at [1025, 235] on video at bounding box center [783, 372] width 490 height 277
click at [1028, 234] on icon at bounding box center [1027, 234] width 11 height 11
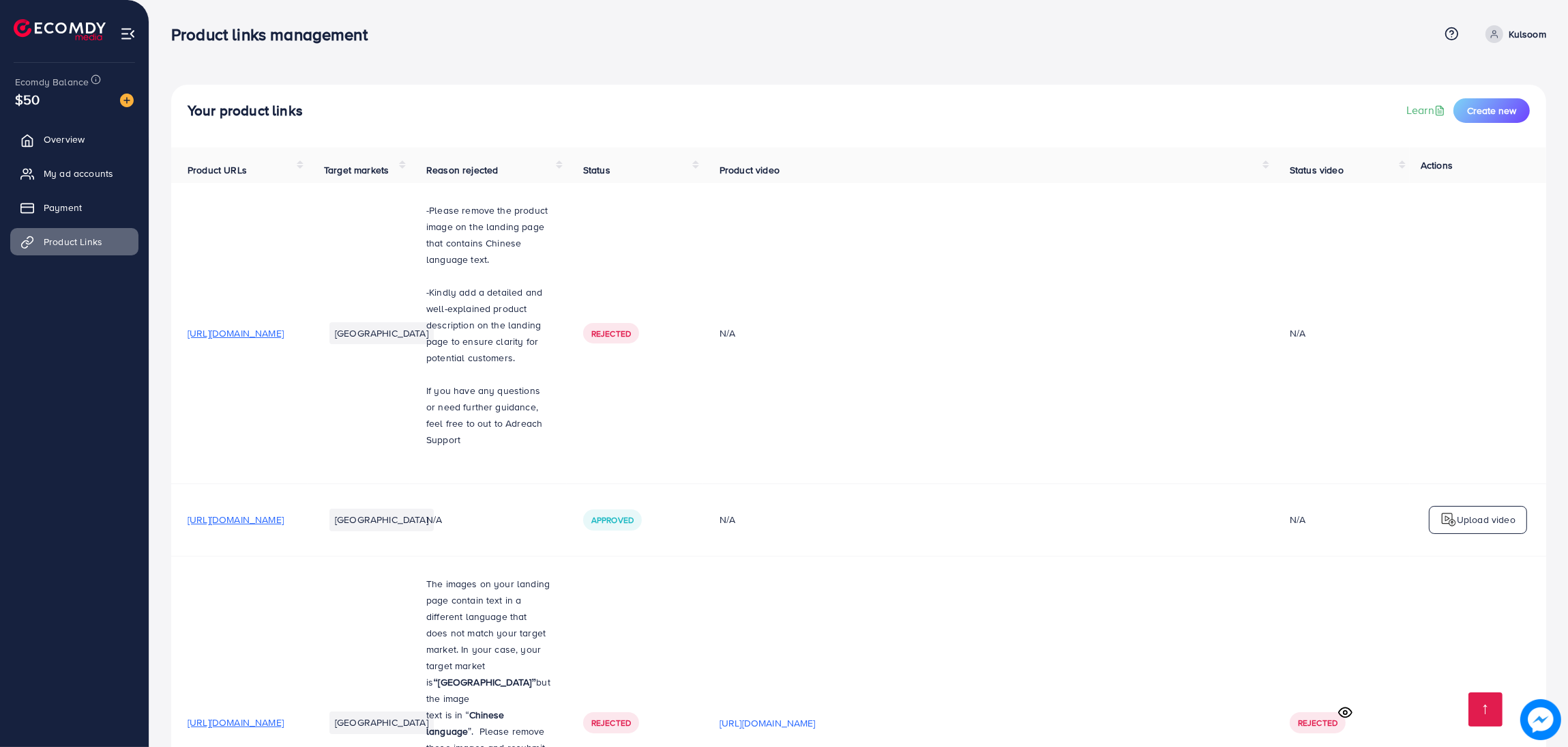
scroll to position [362, 0]
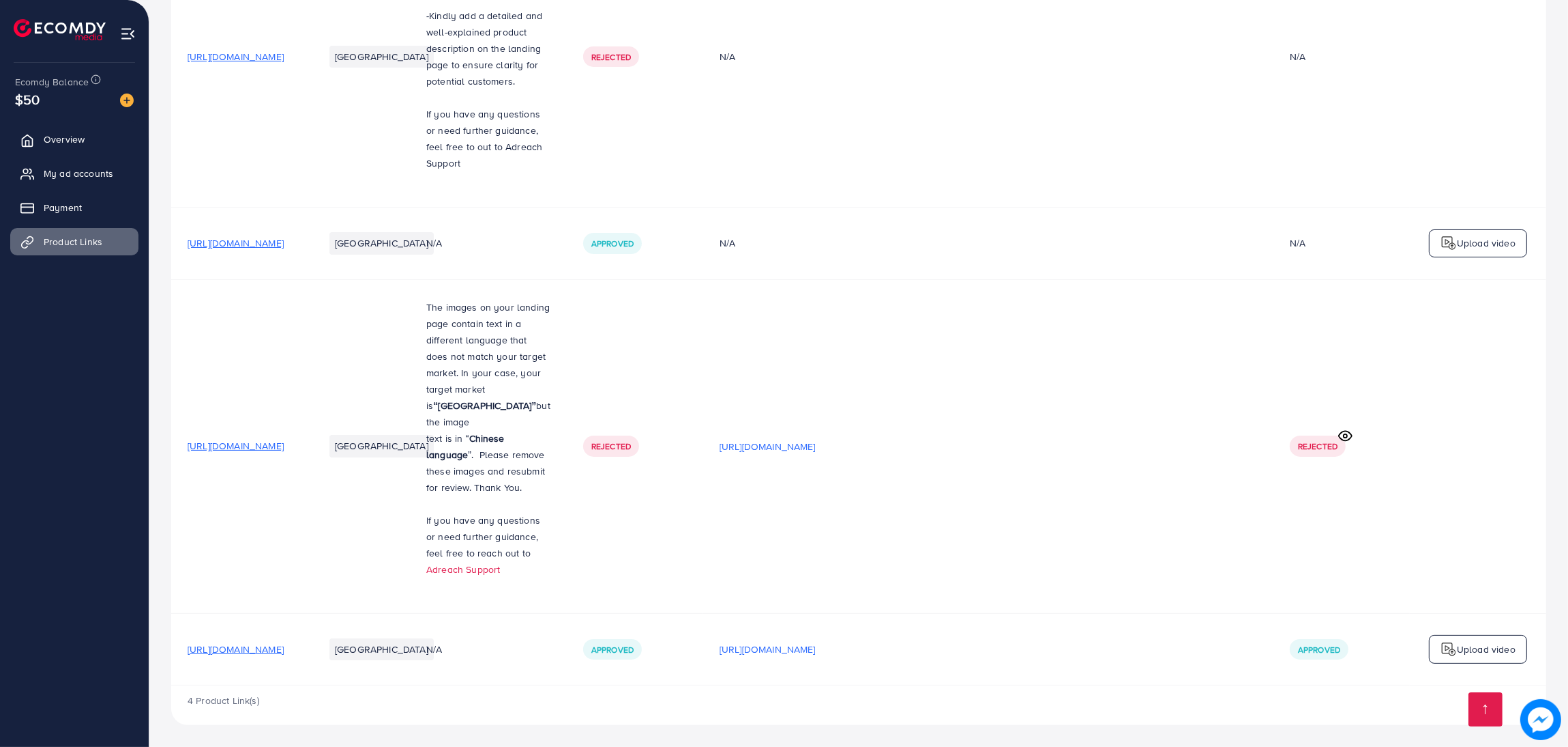
click at [284, 439] on span "[URL][DOMAIN_NAME]" at bounding box center [236, 446] width 96 height 14
click at [308, 431] on td "[URL][DOMAIN_NAME]" at bounding box center [239, 446] width 136 height 334
drag, startPoint x: 343, startPoint y: 426, endPoint x: 289, endPoint y: 325, distance: 114.5
click at [289, 325] on td "[URL][DOMAIN_NAME]" at bounding box center [239, 446] width 136 height 334
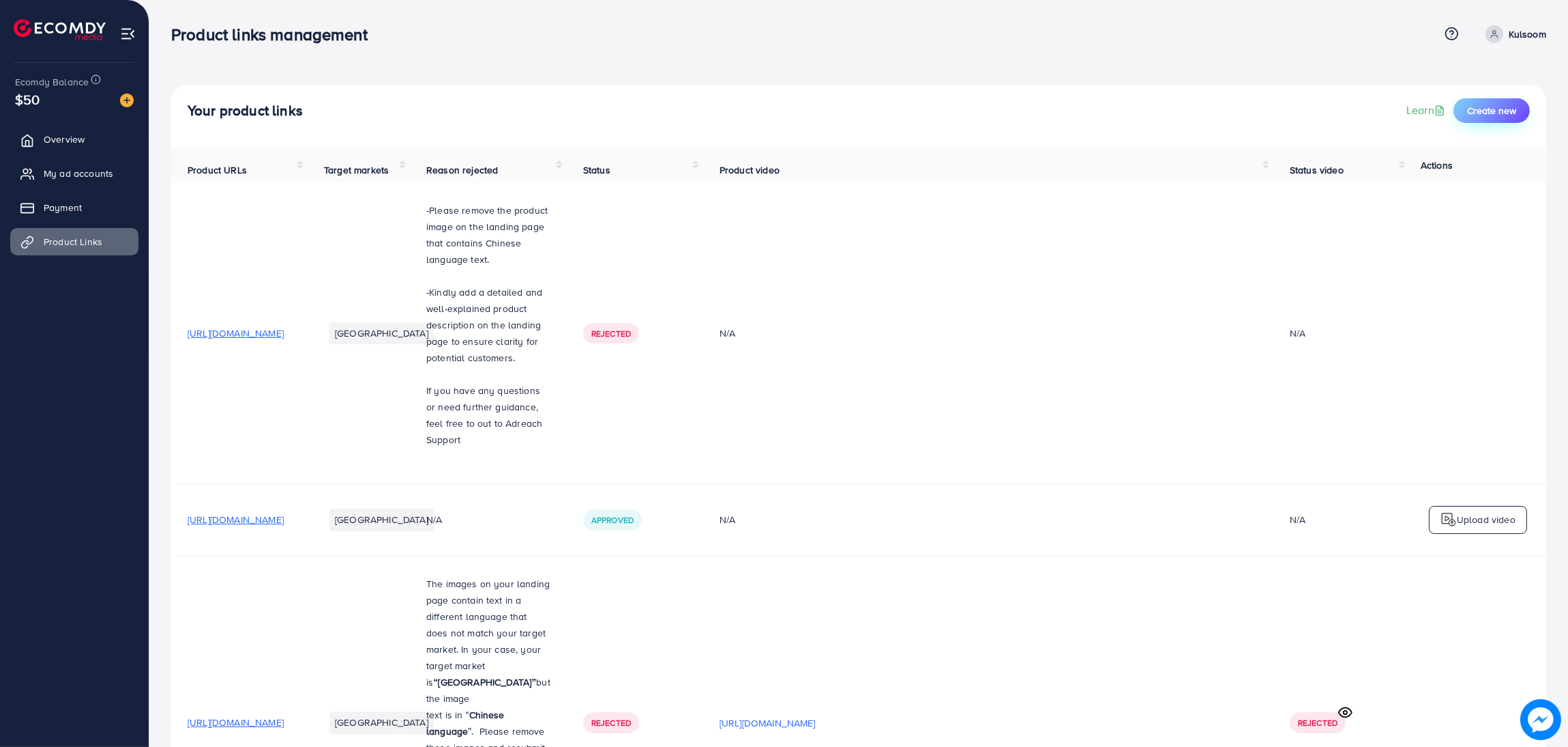
click at [1509, 105] on span "Create new" at bounding box center [1491, 111] width 49 height 14
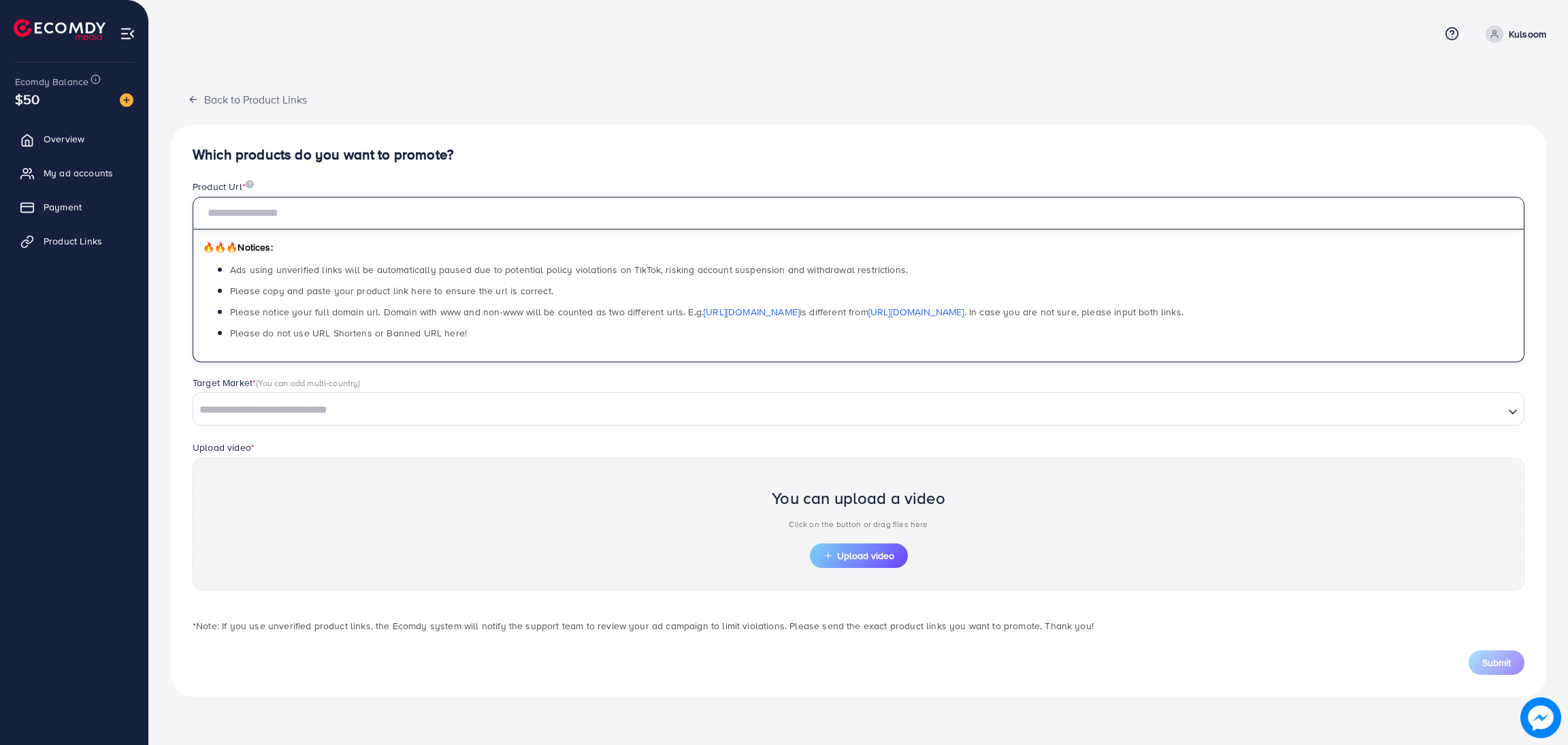
click at [427, 201] on input "text" at bounding box center [859, 213] width 1332 height 33
paste input "**********"
type input "**********"
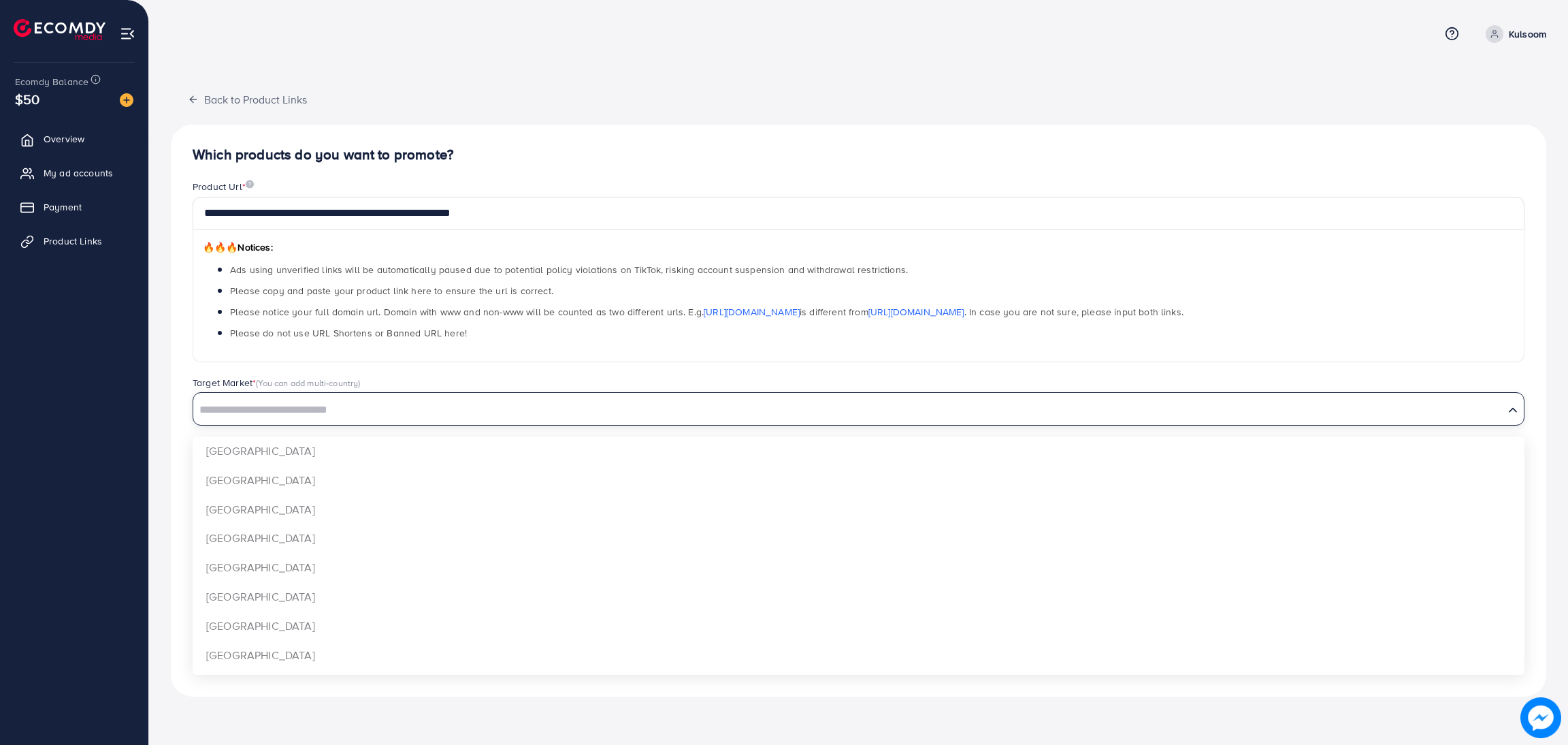
click at [362, 413] on input "Search for option" at bounding box center [848, 410] width 1308 height 21
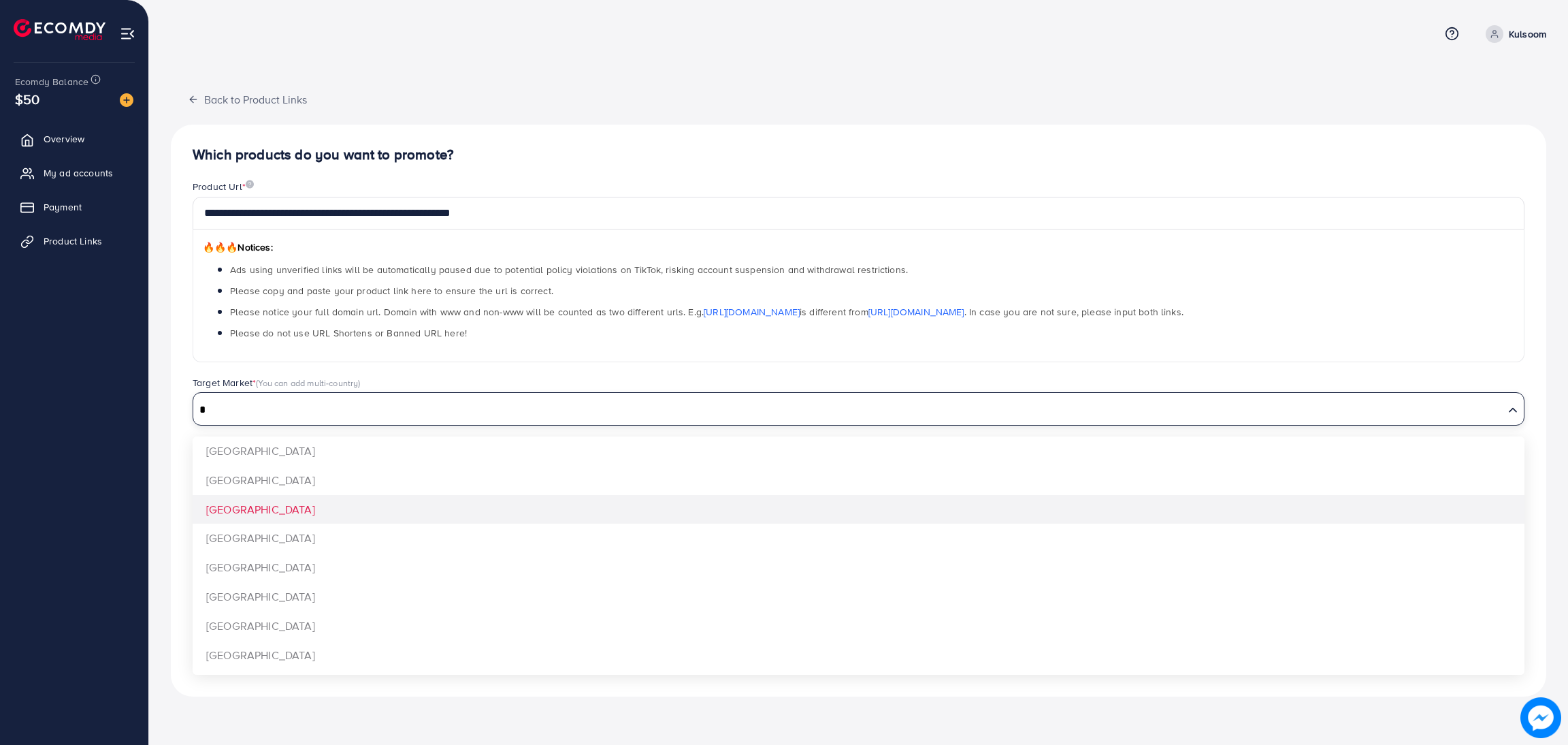
type input "*"
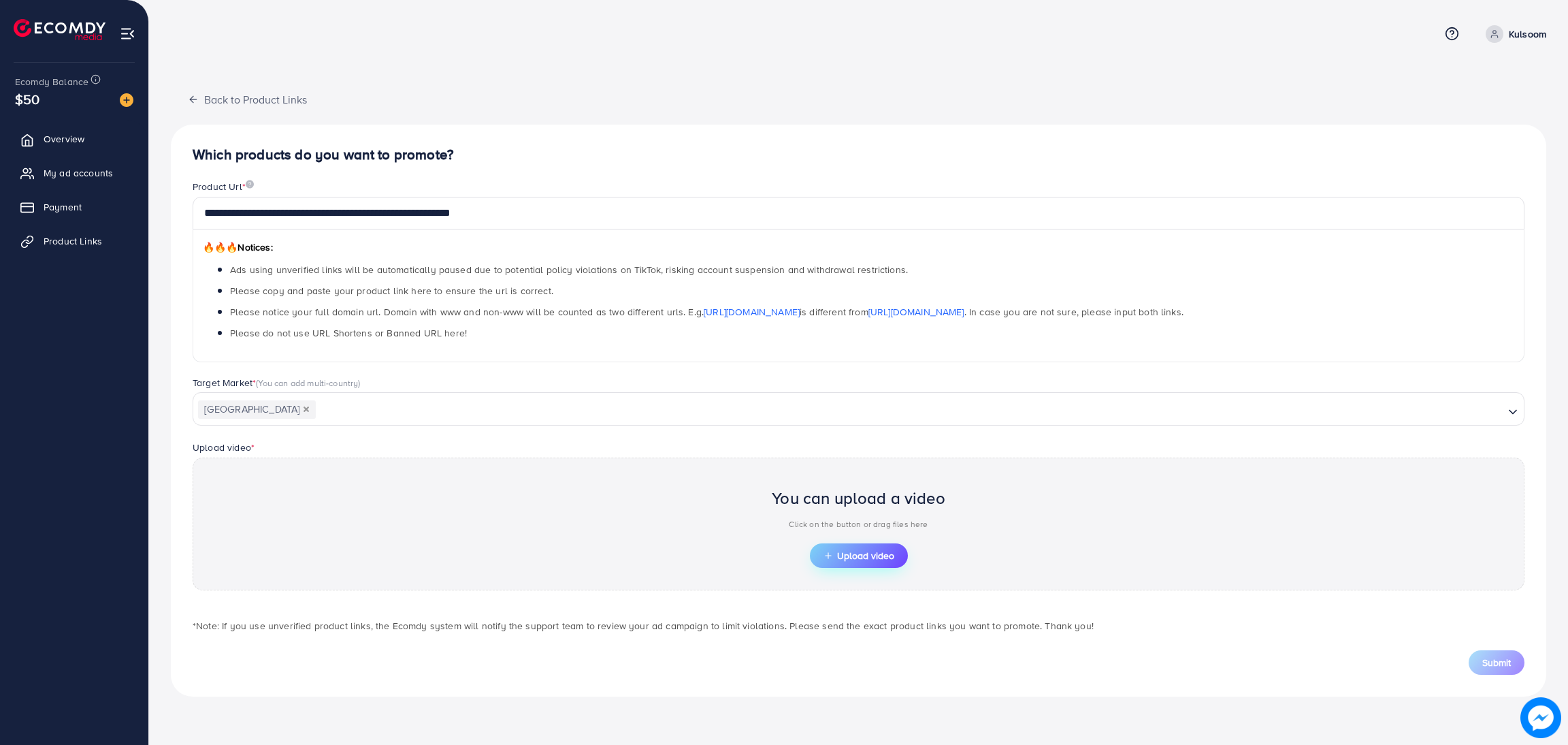
click at [844, 565] on button "Upload video" at bounding box center [859, 556] width 98 height 25
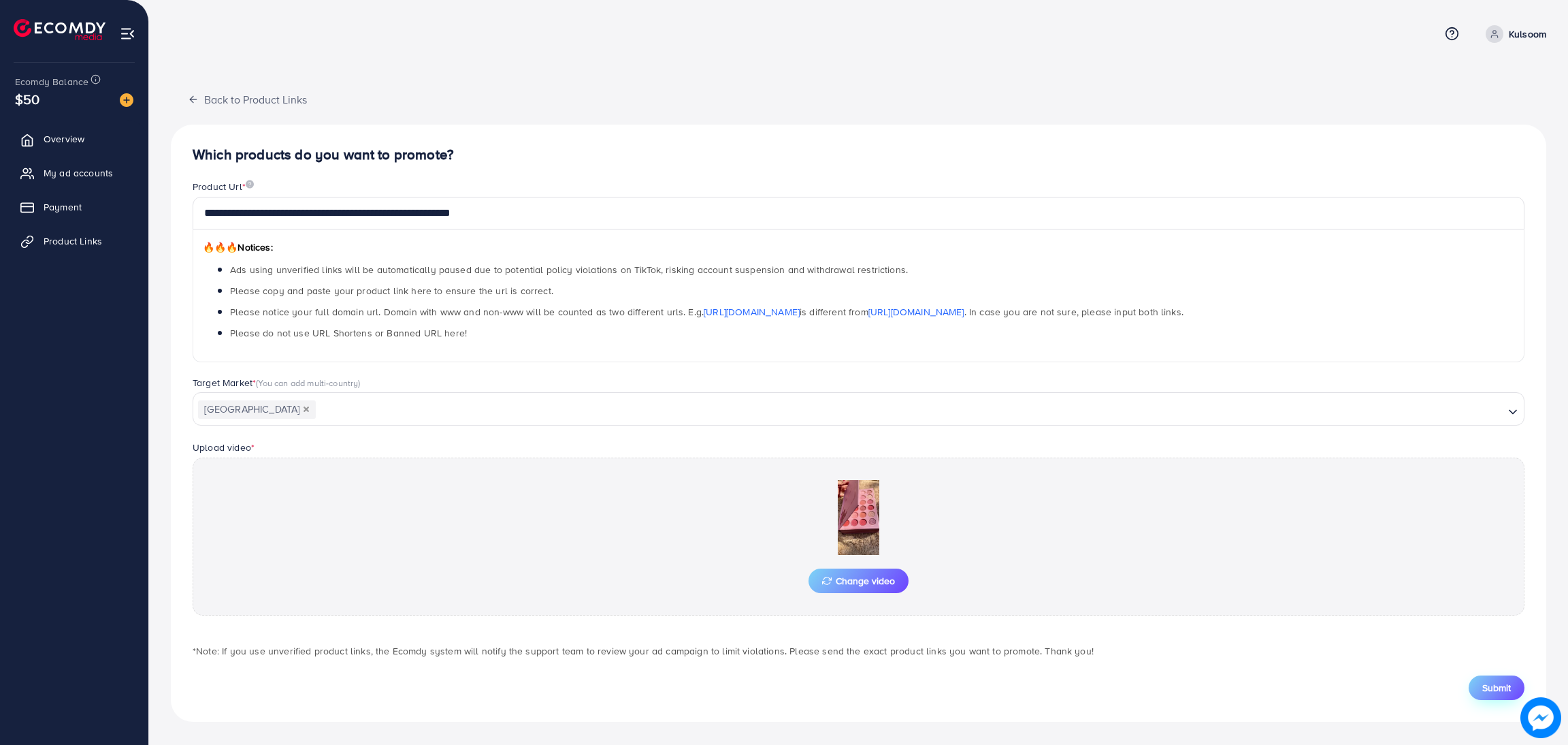
click at [1500, 687] on span "Submit" at bounding box center [1497, 687] width 29 height 14
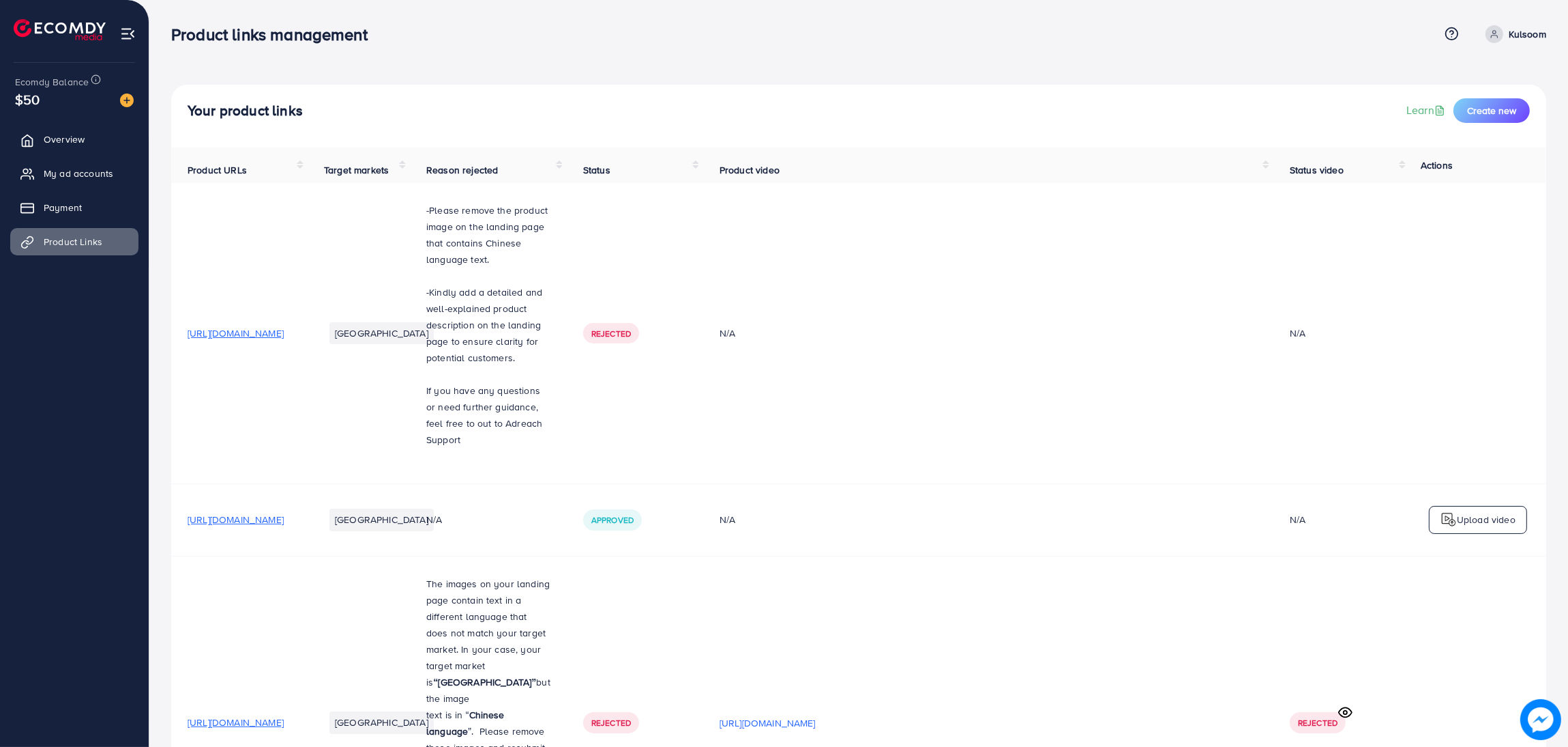
scroll to position [362, 0]
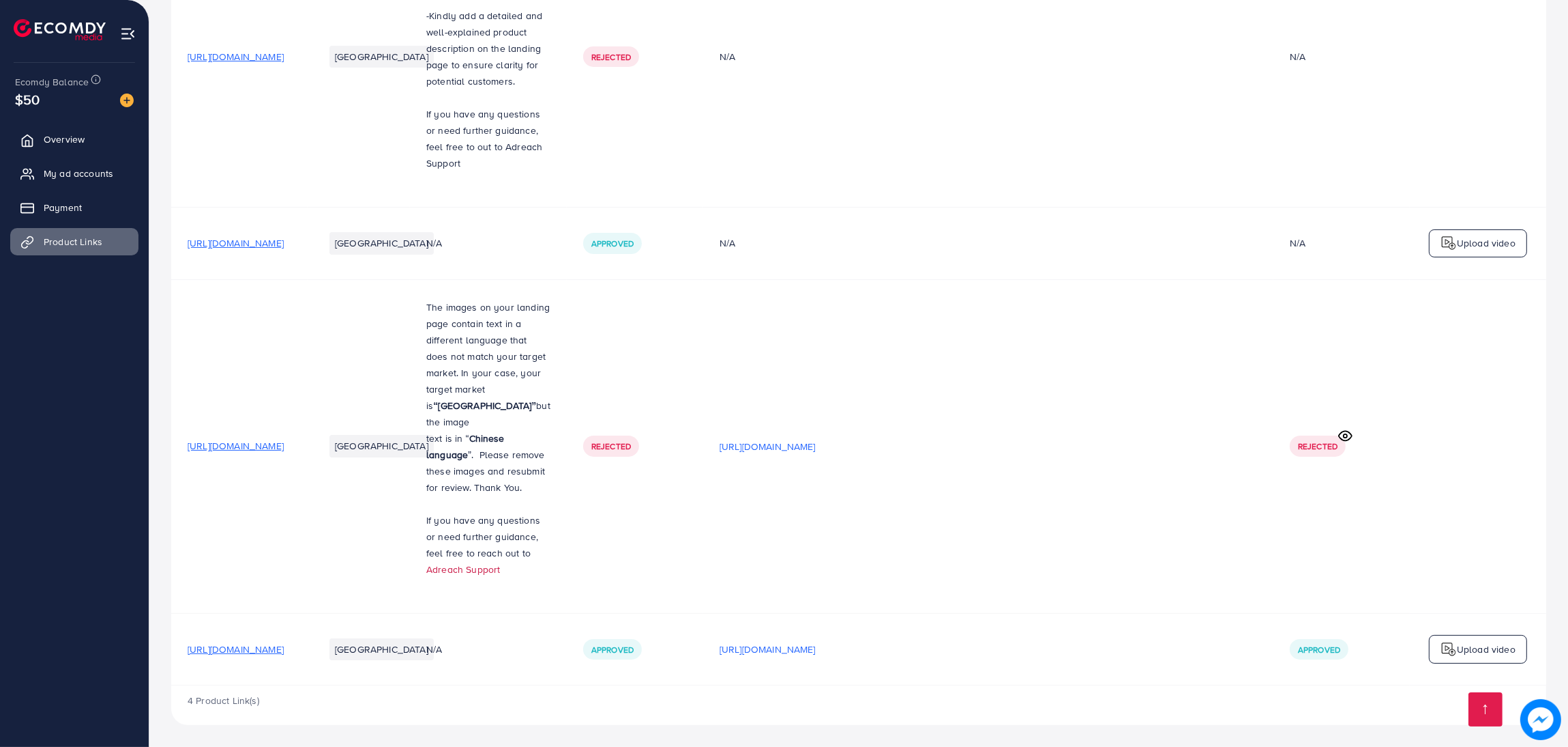
click at [500, 563] on link "Adreach Support" at bounding box center [463, 570] width 74 height 14
